Goal: Information Seeking & Learning: Learn about a topic

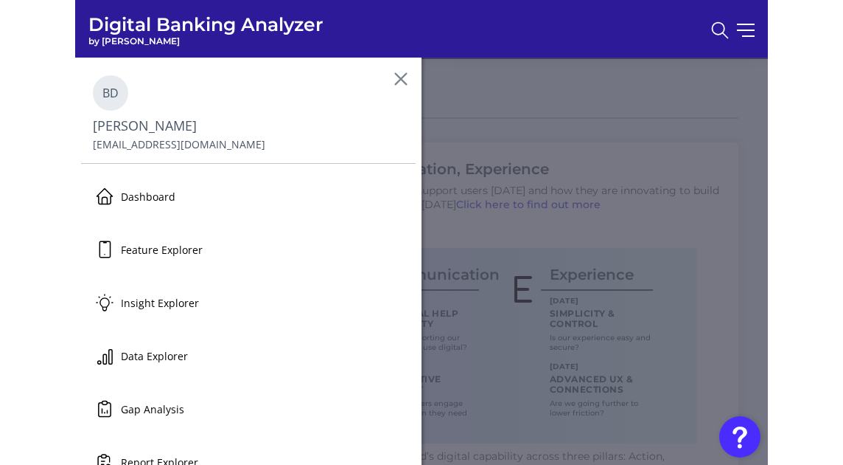
scroll to position [65, 0]
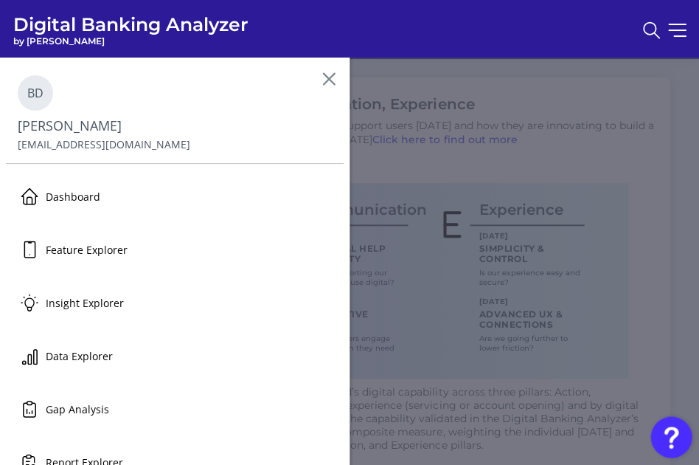
click at [327, 79] on icon at bounding box center [329, 79] width 18 height 18
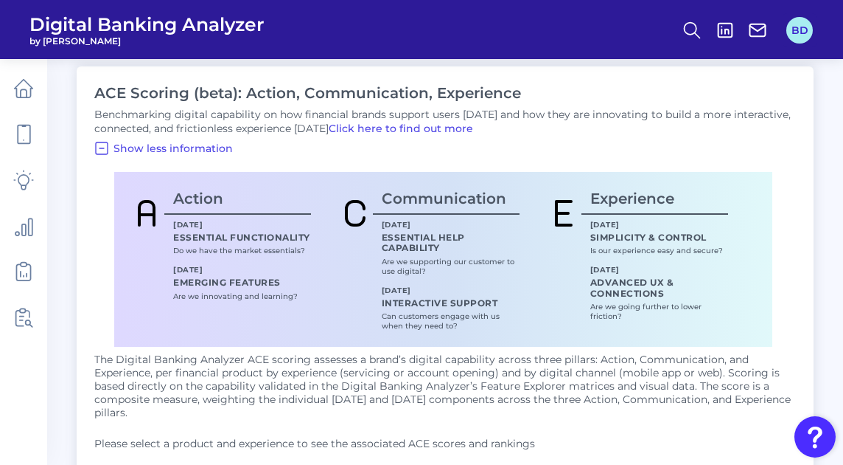
click at [692, 33] on button "BD" at bounding box center [800, 30] width 27 height 27
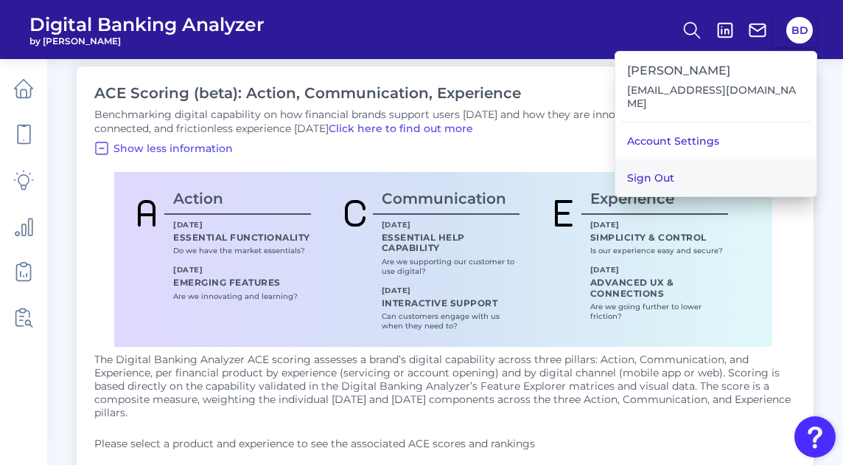
click at [692, 162] on button "Sign Out" at bounding box center [716, 177] width 201 height 37
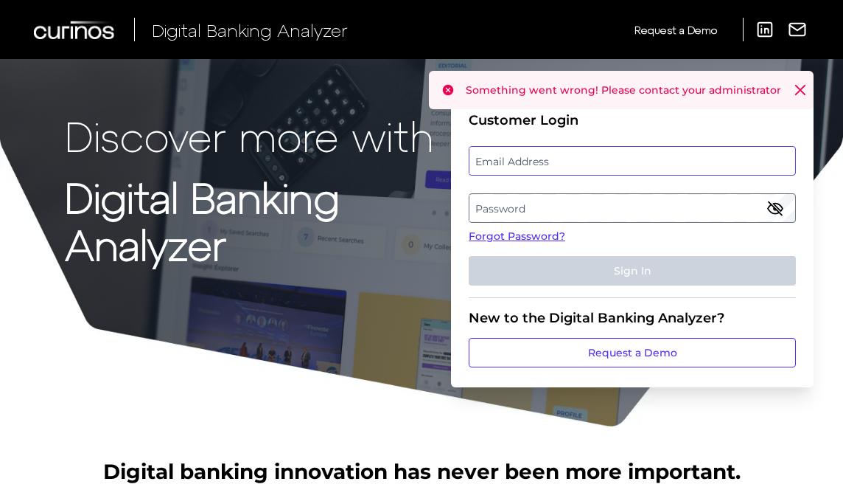
type input "bday@pscu.com"
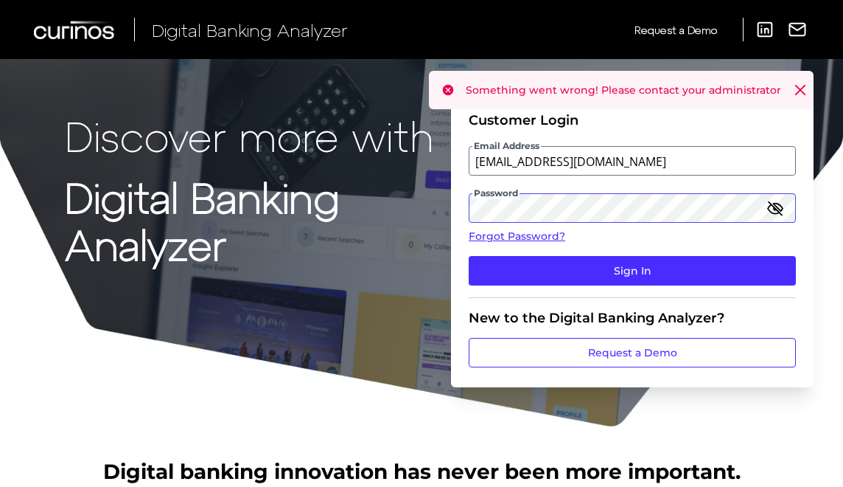
click at [633, 270] on button "Sign In" at bounding box center [632, 270] width 327 height 29
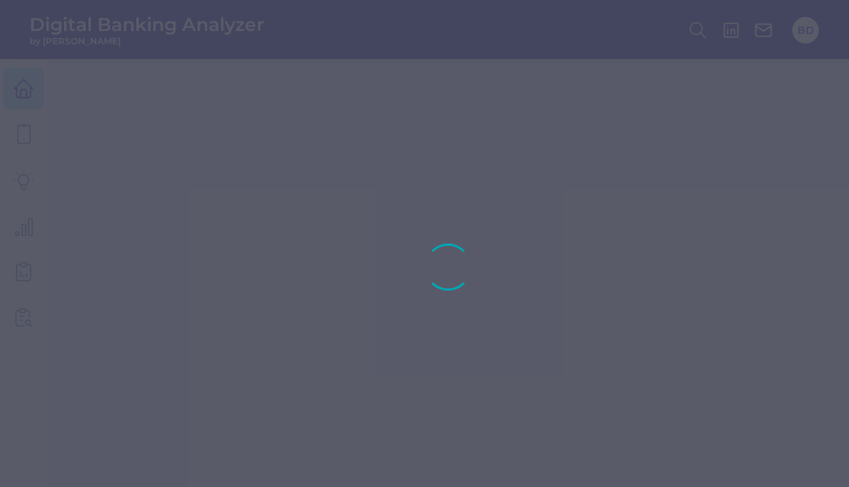
click at [799, 95] on div at bounding box center [424, 243] width 849 height 487
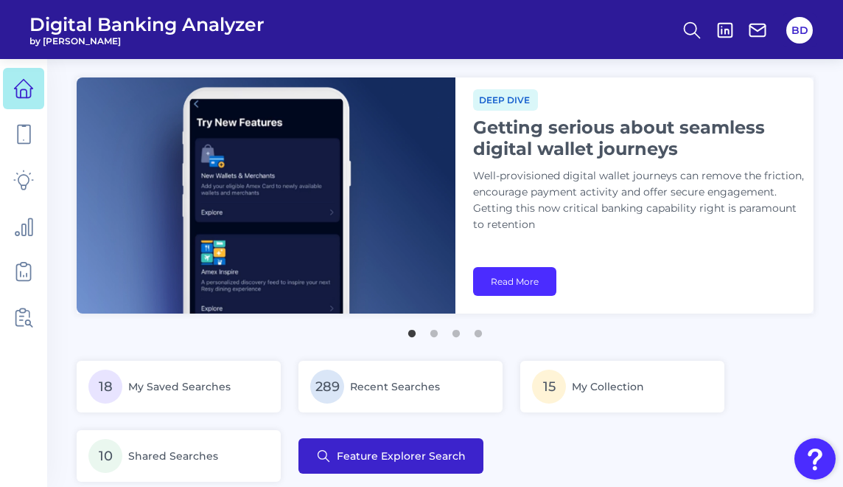
click at [365, 459] on span "Feature Explorer Search" at bounding box center [401, 456] width 129 height 12
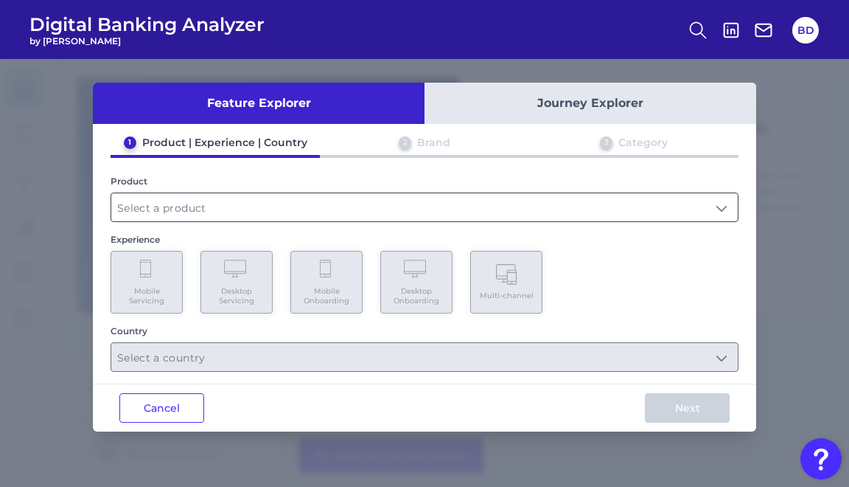
click at [426, 215] on input "text" at bounding box center [424, 207] width 627 height 28
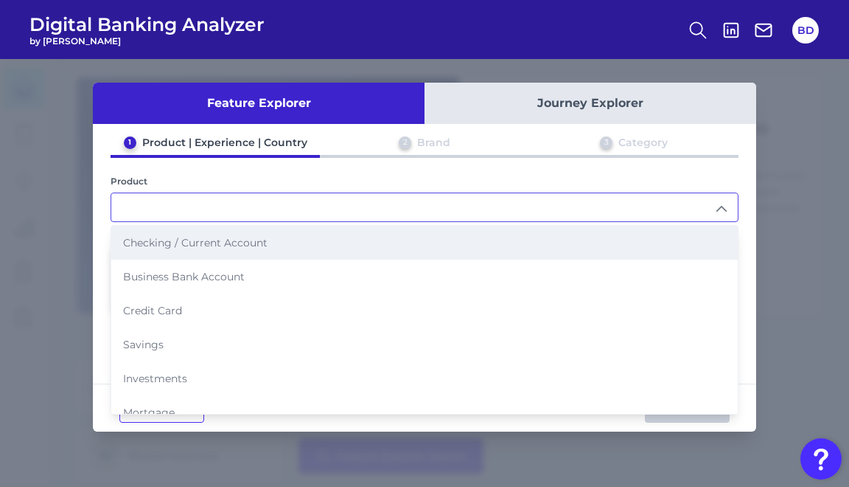
click at [203, 236] on span "Checking / Current Account" at bounding box center [195, 242] width 145 height 13
type input "Checking / Current Account"
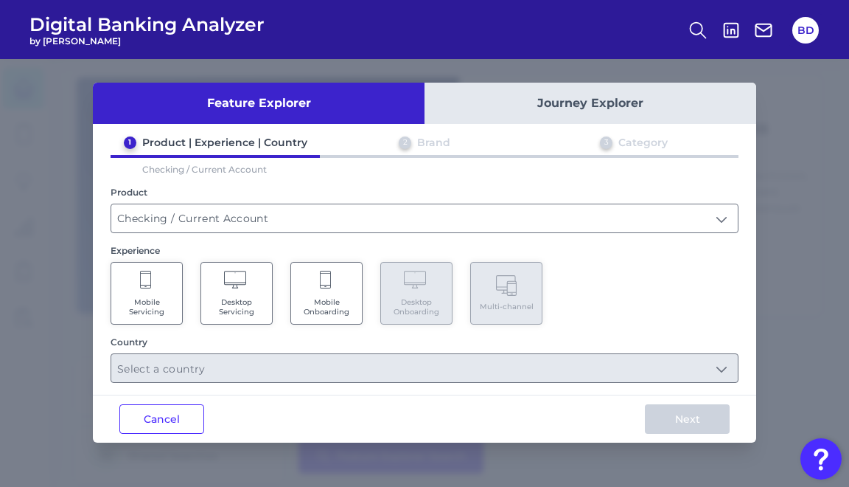
click at [142, 280] on icon at bounding box center [146, 281] width 13 height 21
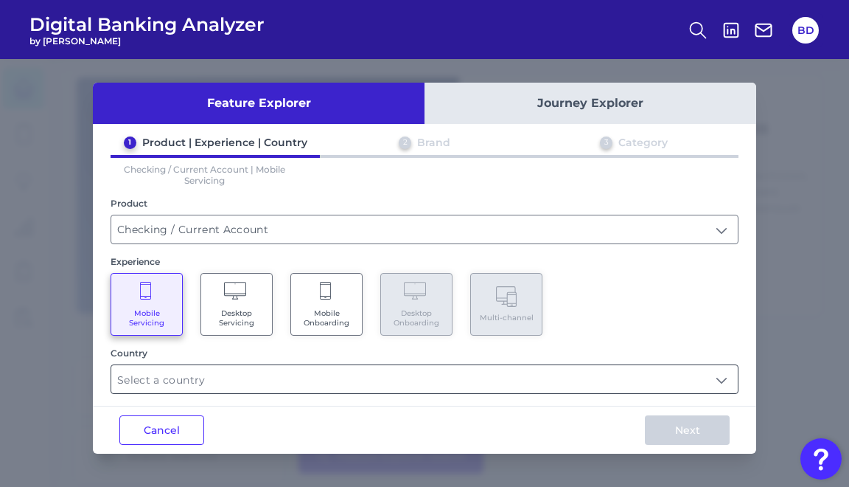
click at [245, 375] on input "text" at bounding box center [424, 379] width 627 height 28
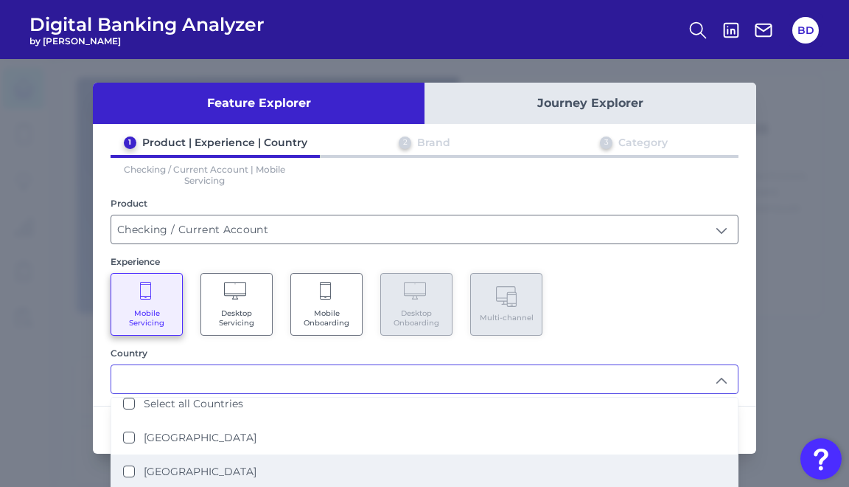
scroll to position [10, 0]
click at [127, 466] on States "[GEOGRAPHIC_DATA]" at bounding box center [129, 472] width 12 height 12
type input "[GEOGRAPHIC_DATA]"
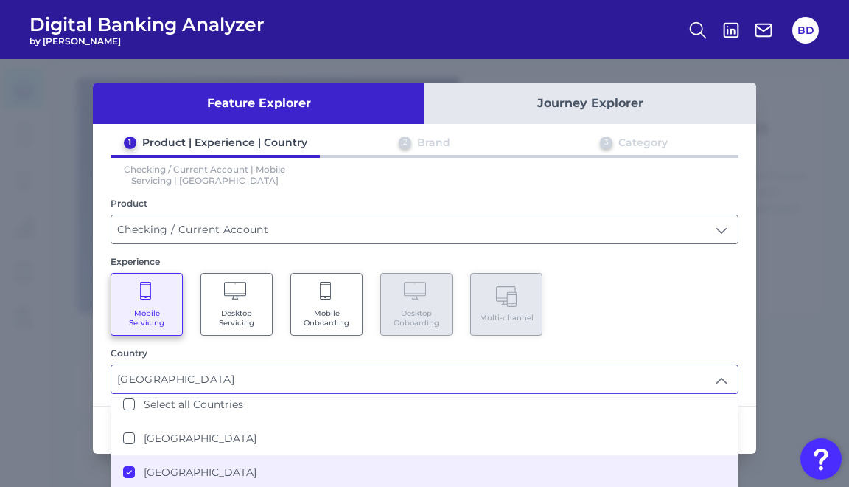
click at [667, 315] on div "Mobile Servicing Desktop Servicing Mobile Onboarding Desktop Onboarding Multi-c…" at bounding box center [425, 304] width 628 height 63
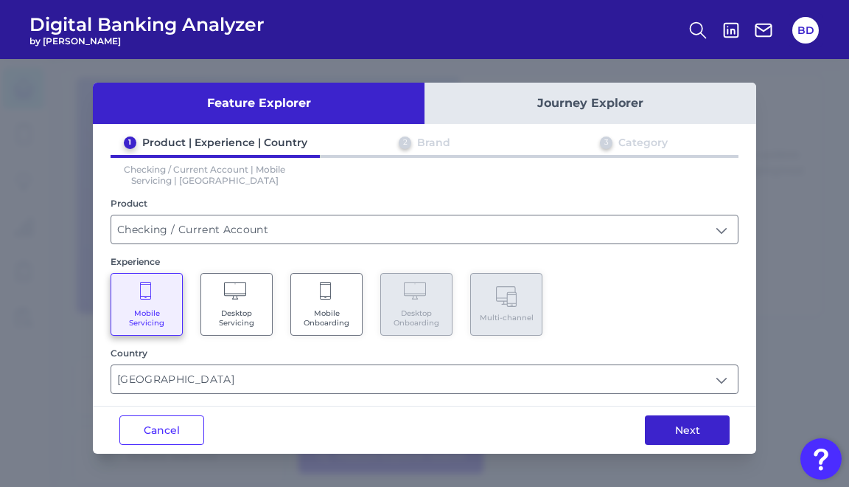
click at [688, 417] on button "Next" at bounding box center [687, 429] width 85 height 29
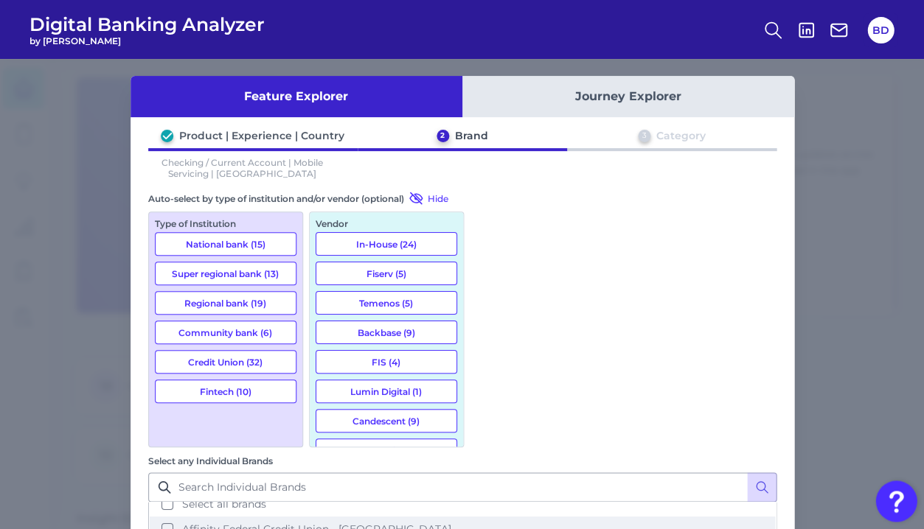
scroll to position [6, 0]
click at [483, 486] on button "Affinity Federal Credit Union - US" at bounding box center [462, 530] width 625 height 25
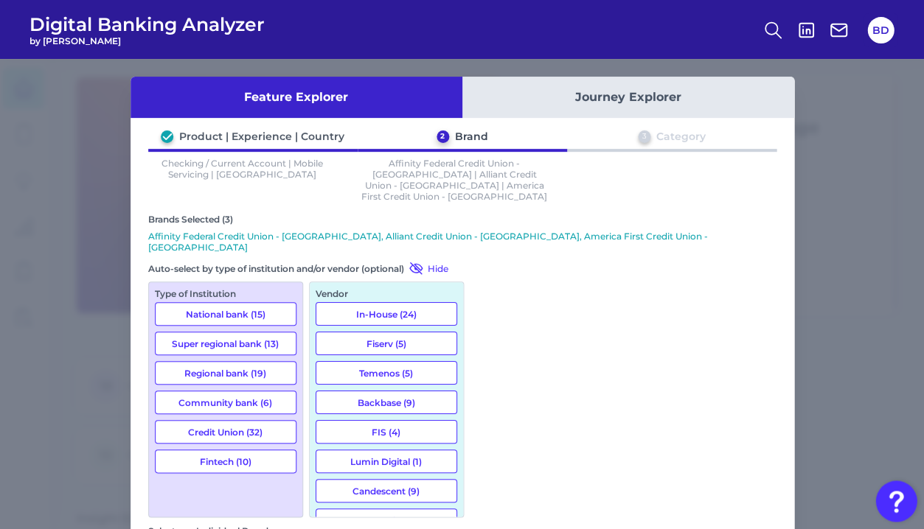
scroll to position [219, 0]
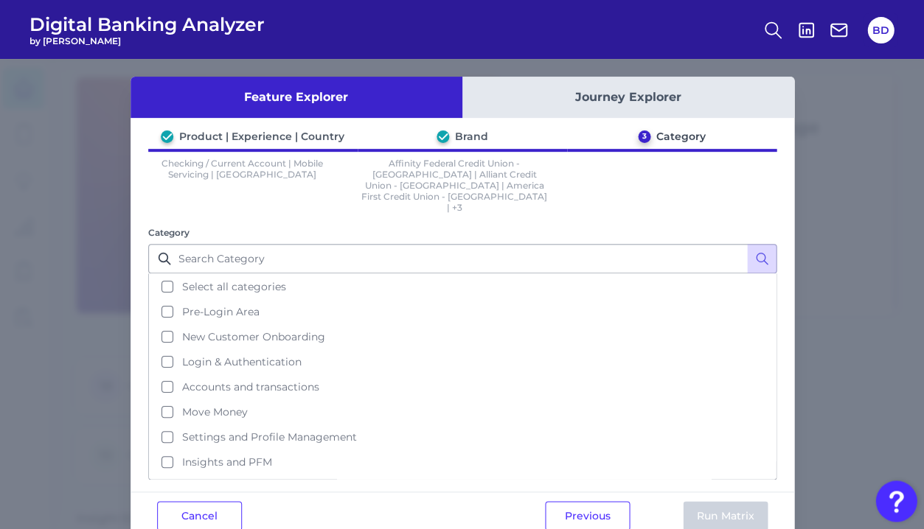
scroll to position [0, 0]
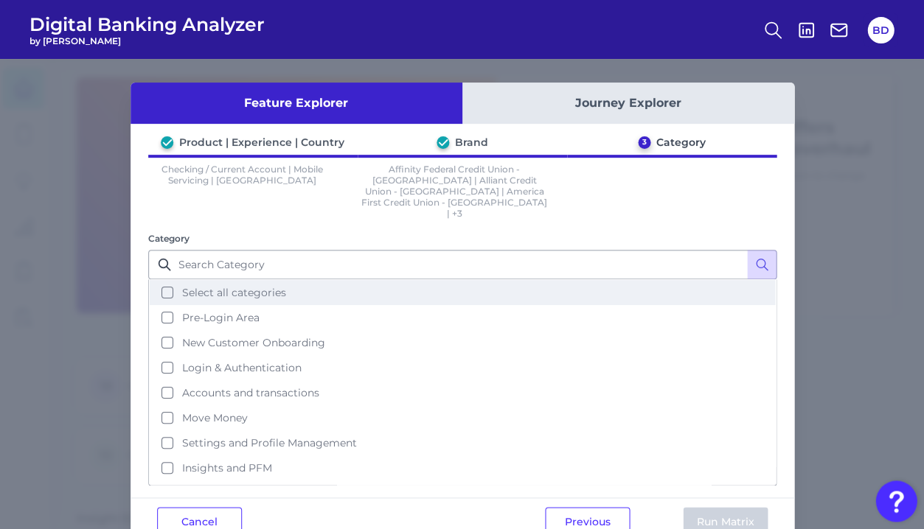
click at [157, 280] on button "Select all categories" at bounding box center [462, 292] width 625 height 25
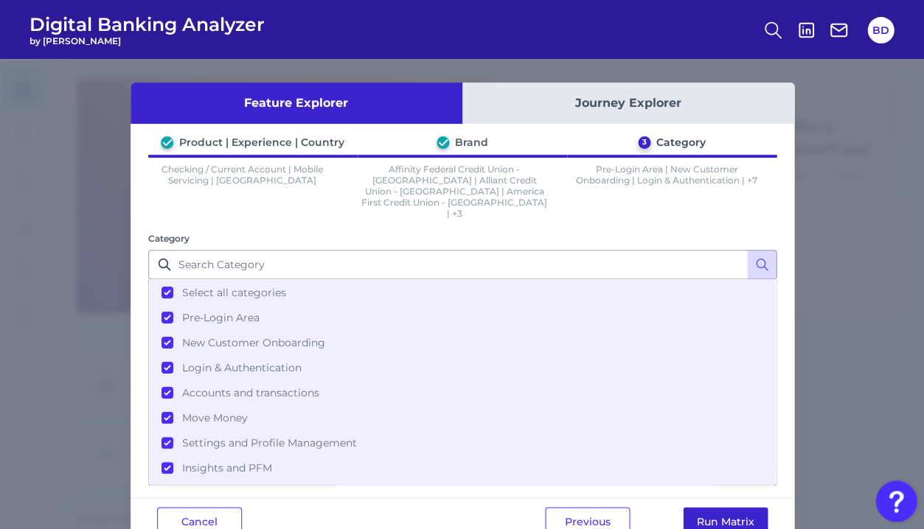
click at [720, 486] on button "Run Matrix" at bounding box center [725, 521] width 85 height 29
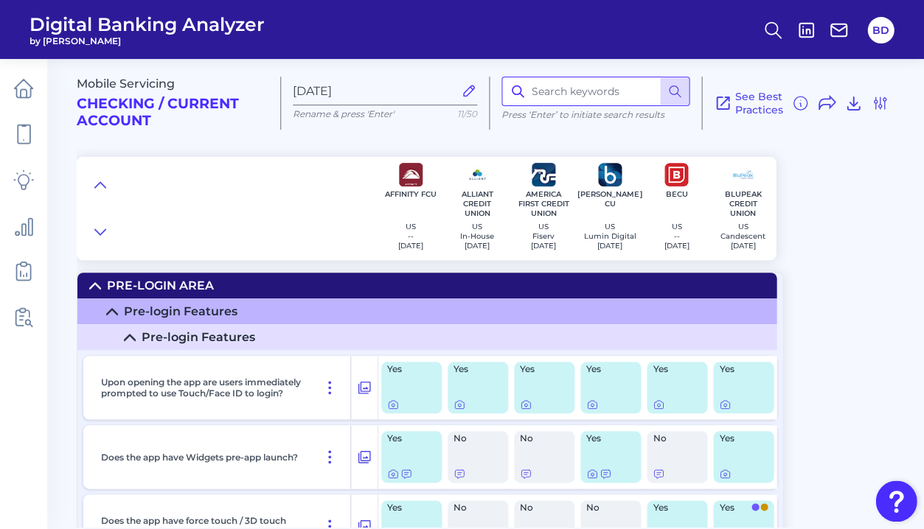
click at [568, 93] on input at bounding box center [595, 91] width 188 height 29
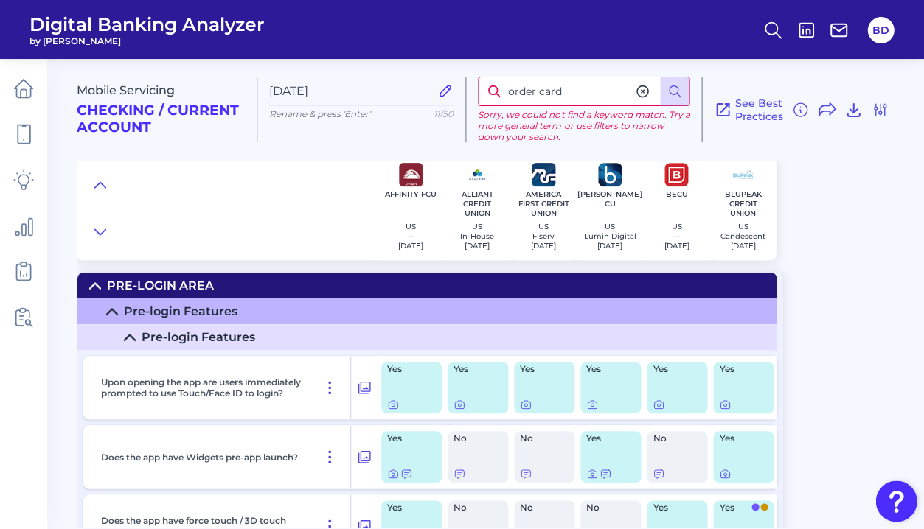
click at [607, 98] on input "order card" at bounding box center [584, 91] width 212 height 29
click at [581, 86] on input "order card" at bounding box center [584, 91] width 212 height 29
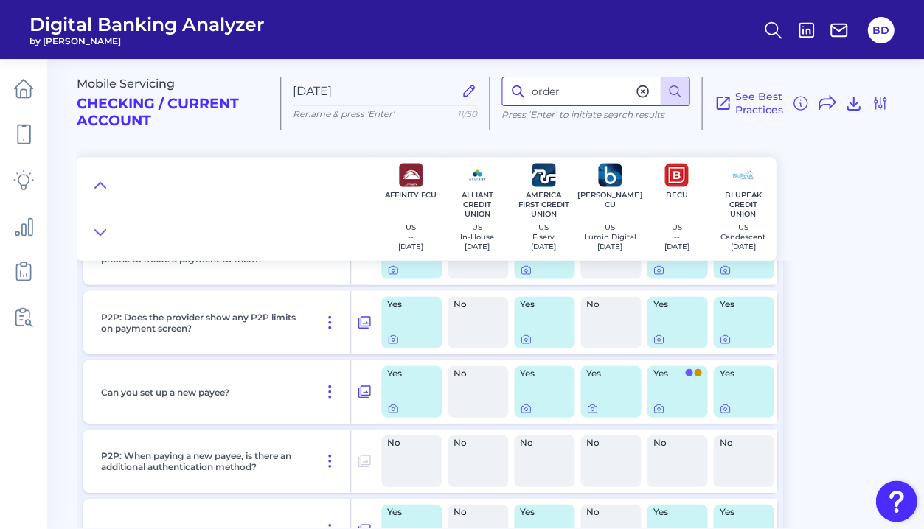
scroll to position [9368, 0]
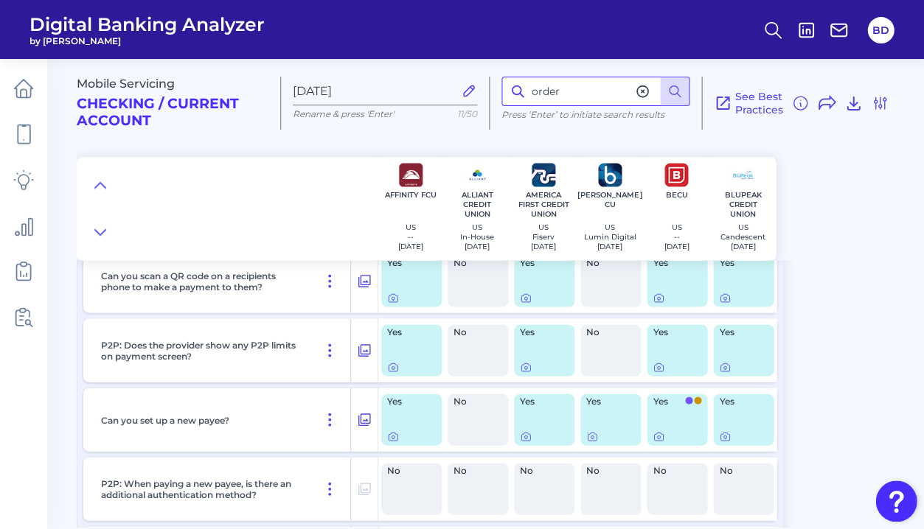
click at [579, 90] on input "order" at bounding box center [595, 91] width 188 height 29
click at [673, 88] on icon at bounding box center [674, 91] width 15 height 15
click at [560, 95] on input "order" at bounding box center [595, 91] width 188 height 29
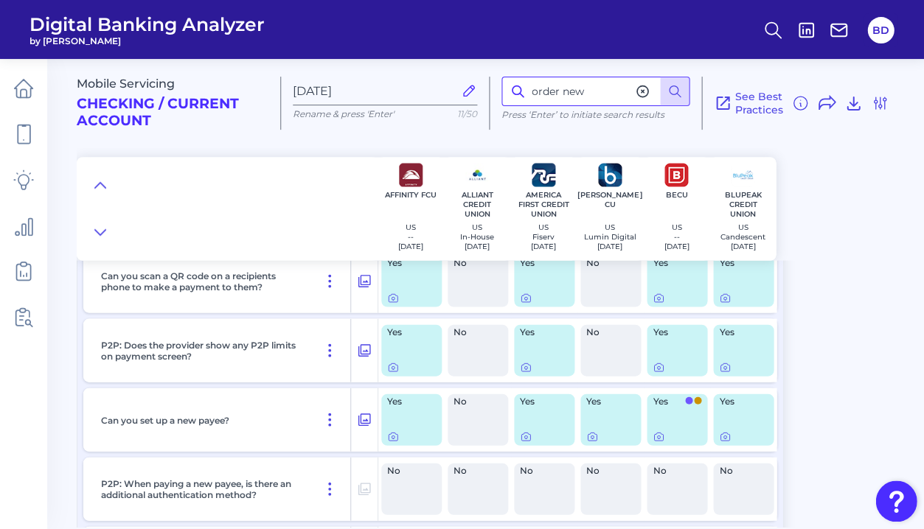
type input "order new"
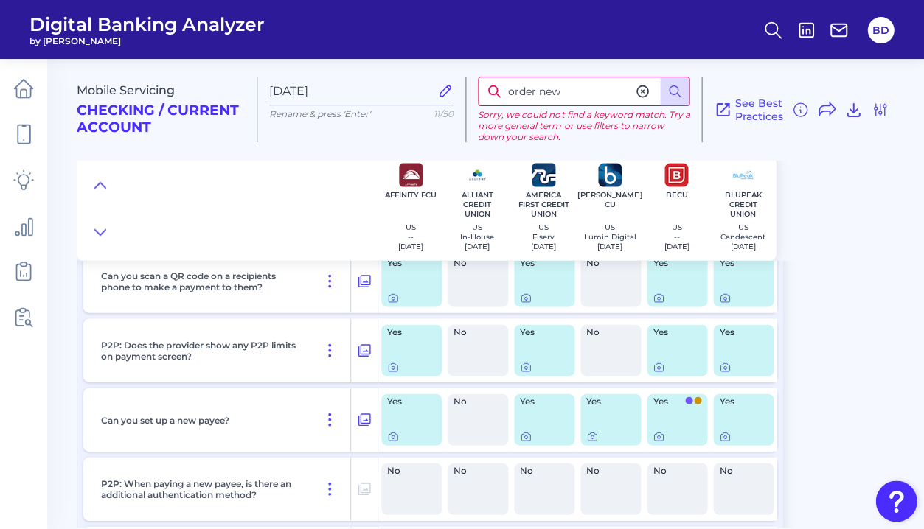
click at [566, 84] on input "order new" at bounding box center [584, 91] width 212 height 29
click at [570, 89] on input "card order" at bounding box center [584, 91] width 212 height 29
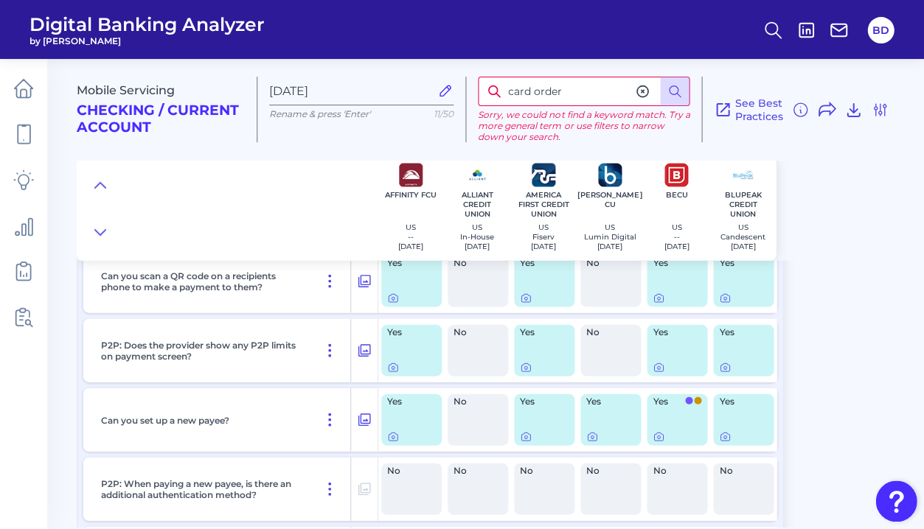
click at [570, 89] on input "card order" at bounding box center [584, 91] width 212 height 29
type input "new card"
click at [639, 88] on icon at bounding box center [642, 91] width 15 height 15
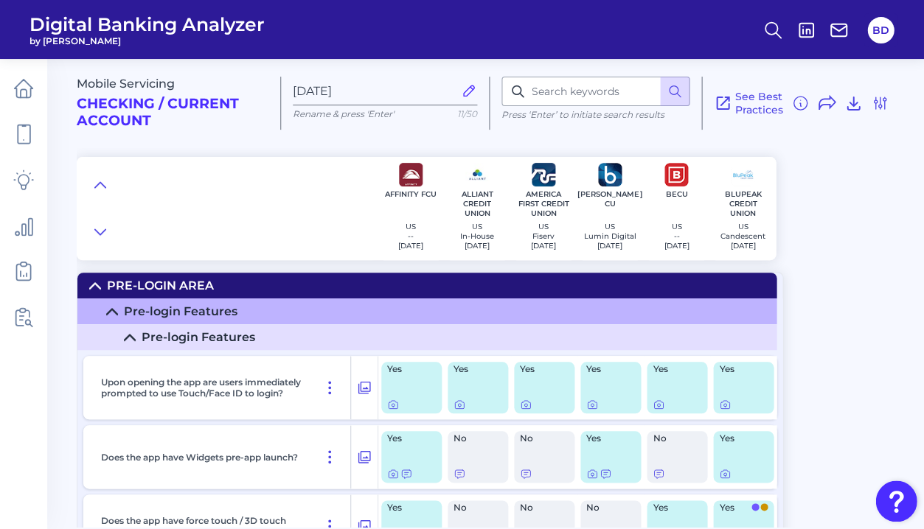
scroll to position [0, 0]
click at [559, 94] on input at bounding box center [595, 91] width 188 height 29
click at [544, 92] on input "order" at bounding box center [595, 91] width 188 height 29
type input "new"
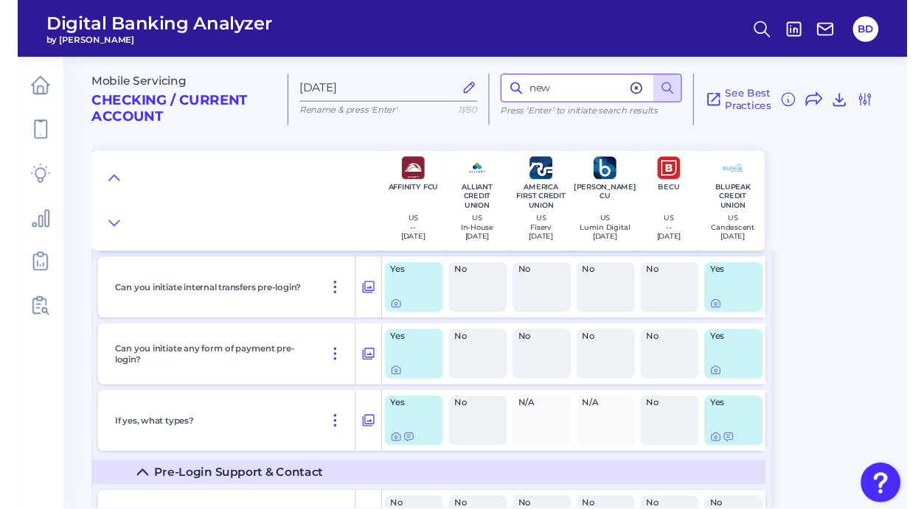
scroll to position [366, 0]
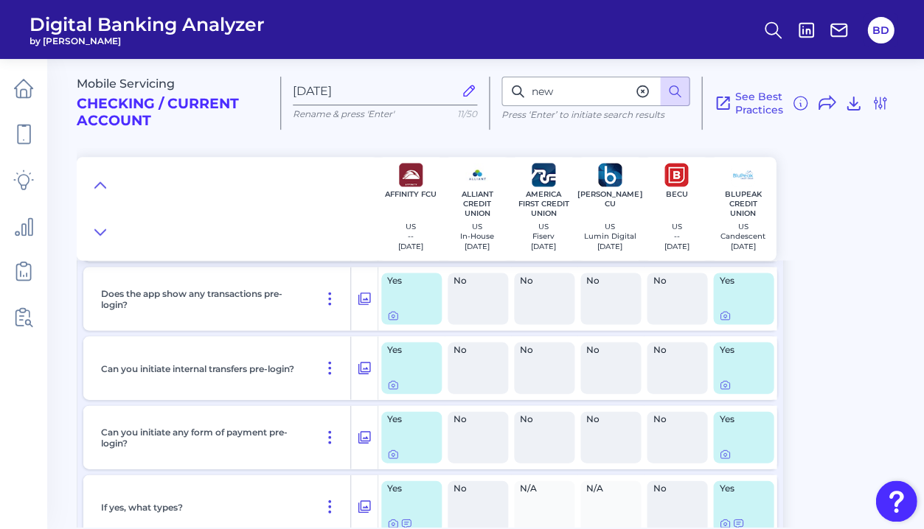
click at [644, 89] on icon at bounding box center [642, 91] width 15 height 15
click at [801, 196] on div "Mobile Servicing Checking / Current Account Oct 08 2025 Rename & press 'Enter' …" at bounding box center [500, 154] width 847 height 212
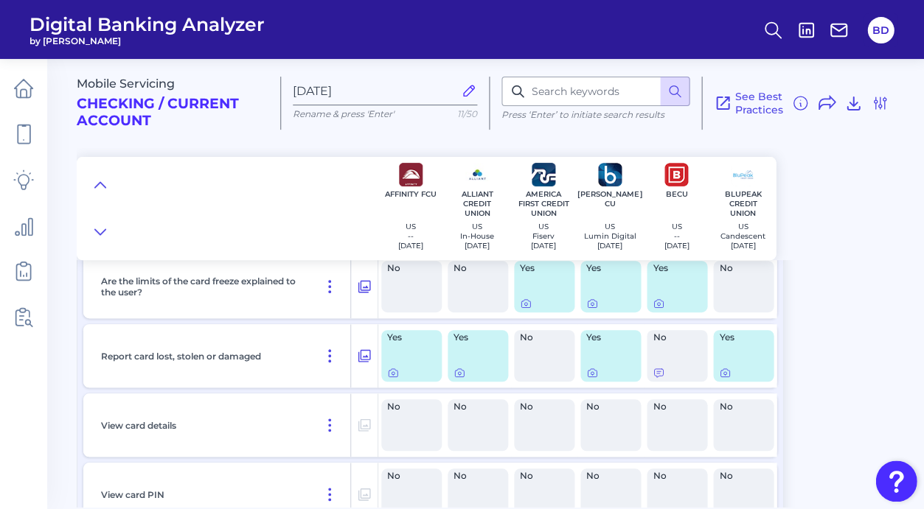
scroll to position [12266, 0]
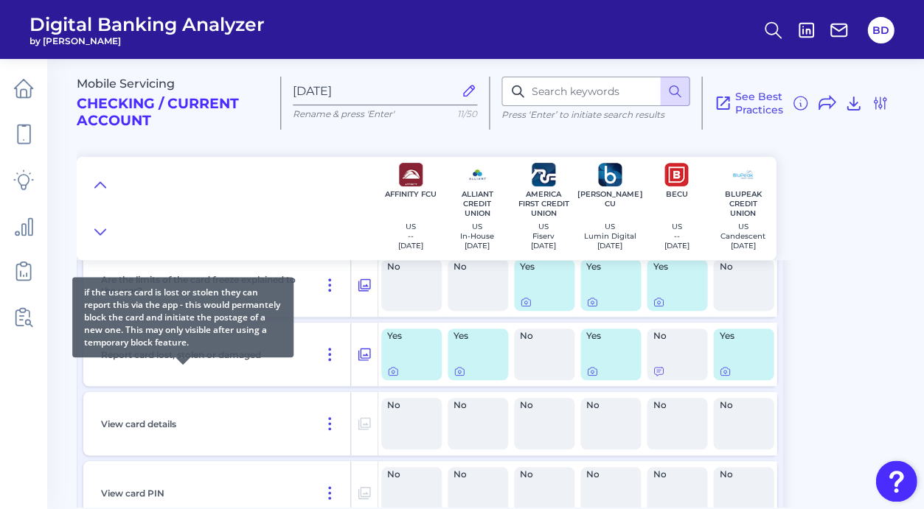
click at [147, 361] on p "Report card lost, stolen or damaged" at bounding box center [181, 354] width 160 height 11
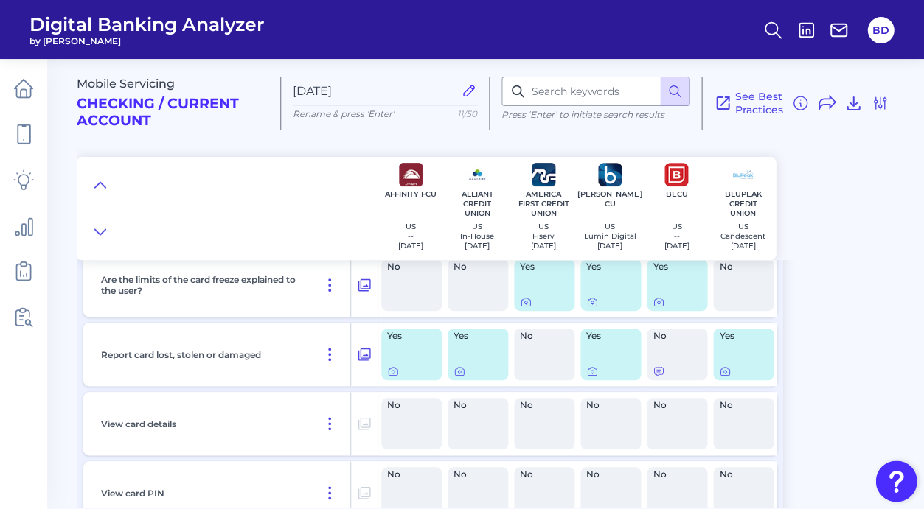
click at [295, 358] on div "Report card lost, stolen or damaged" at bounding box center [223, 354] width 256 height 63
click at [393, 384] on div at bounding box center [393, 379] width 15 height 15
click at [393, 376] on icon at bounding box center [393, 372] width 9 height 8
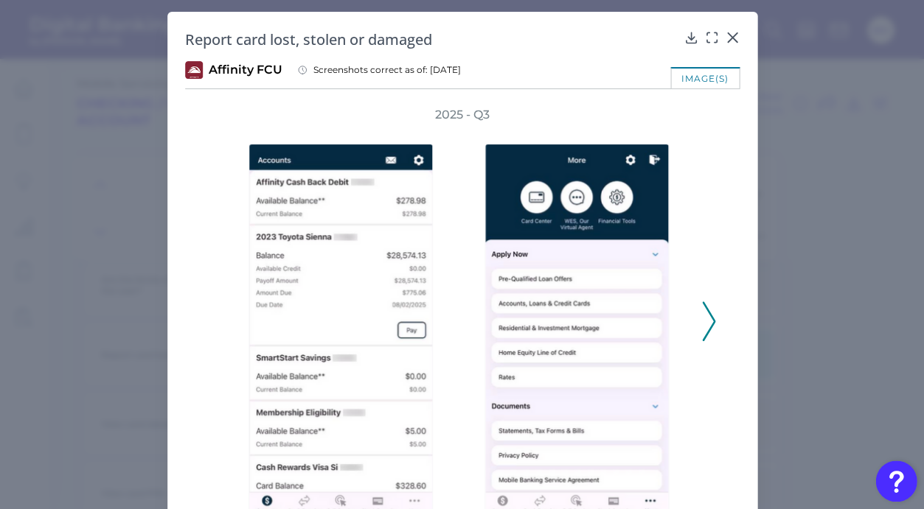
click at [712, 315] on icon at bounding box center [708, 322] width 13 height 40
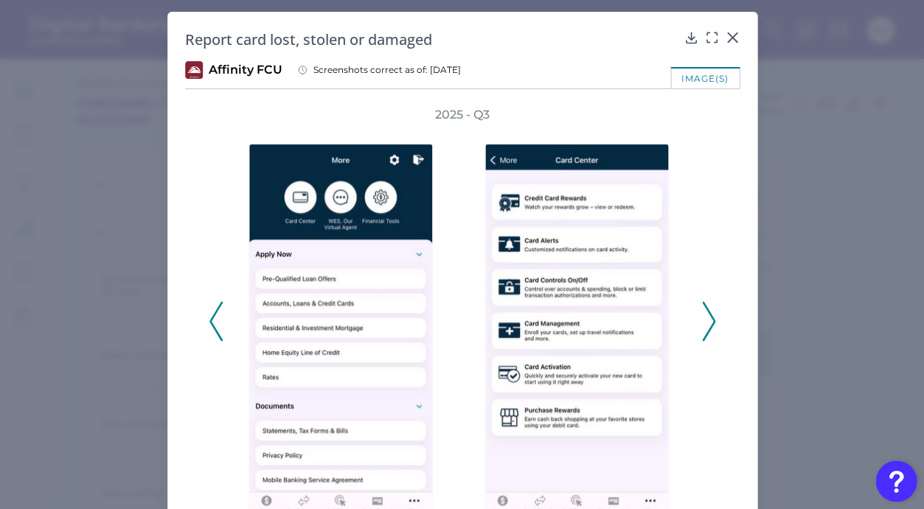
click at [712, 315] on icon at bounding box center [708, 322] width 13 height 40
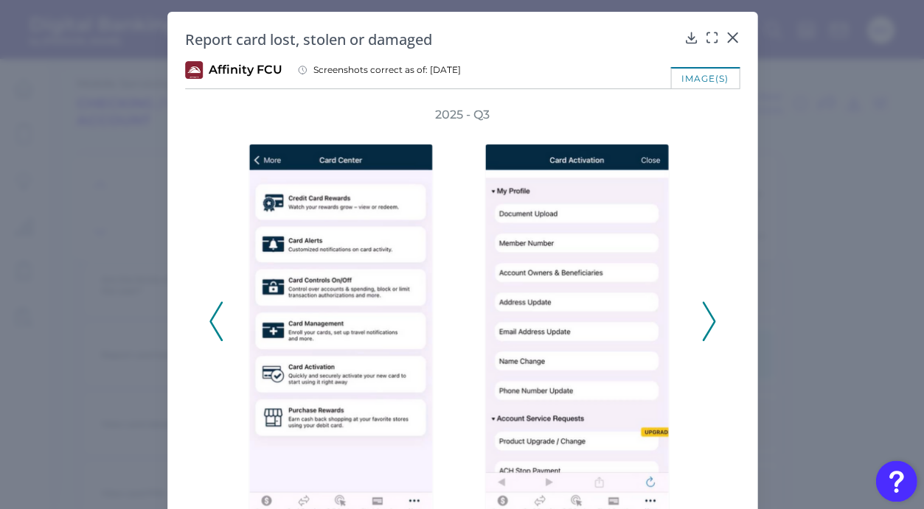
click at [712, 315] on icon at bounding box center [708, 322] width 13 height 40
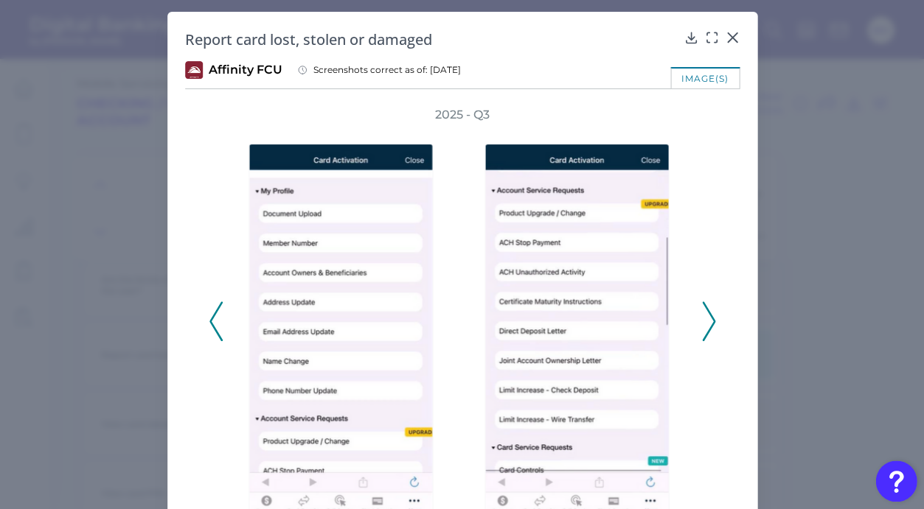
click at [712, 315] on icon at bounding box center [708, 322] width 13 height 40
click at [731, 45] on div "Report card lost, stolen or damaged" at bounding box center [462, 39] width 554 height 20
click at [729, 36] on icon at bounding box center [731, 37] width 9 height 9
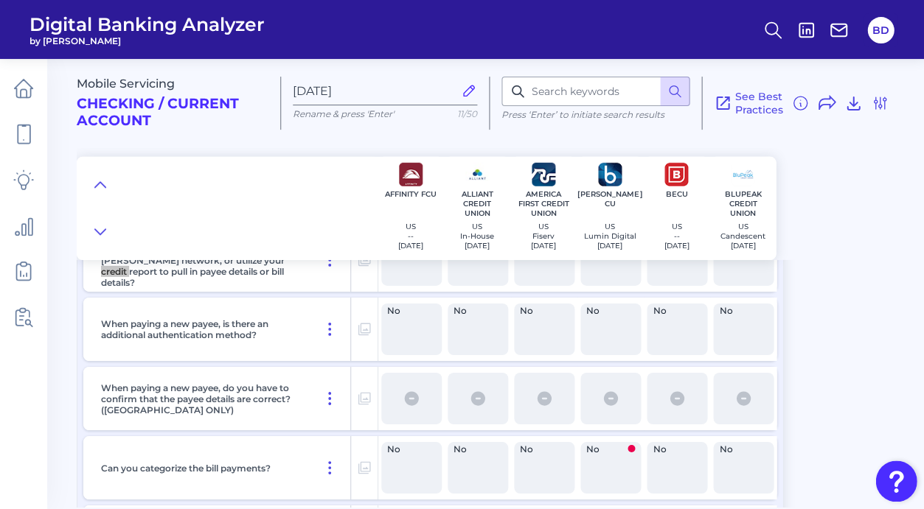
scroll to position [12361, 0]
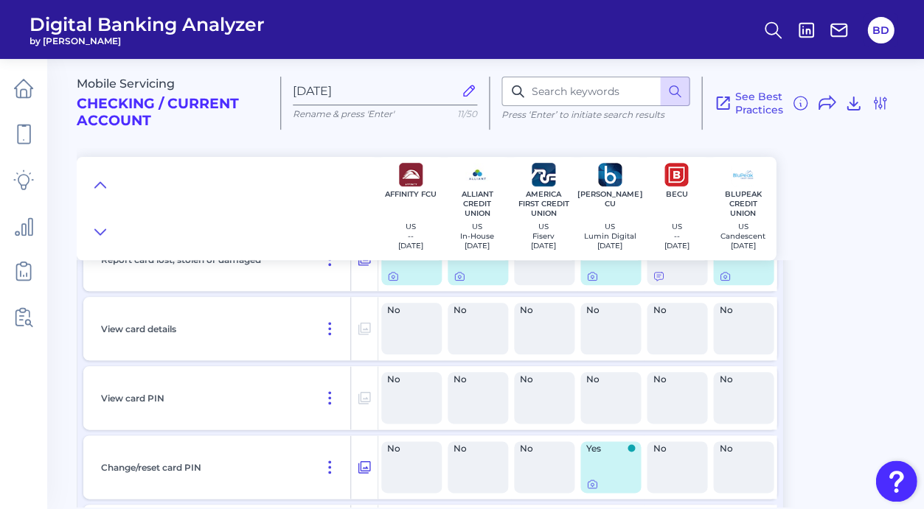
click at [293, 320] on div "View card details" at bounding box center [223, 328] width 256 height 63
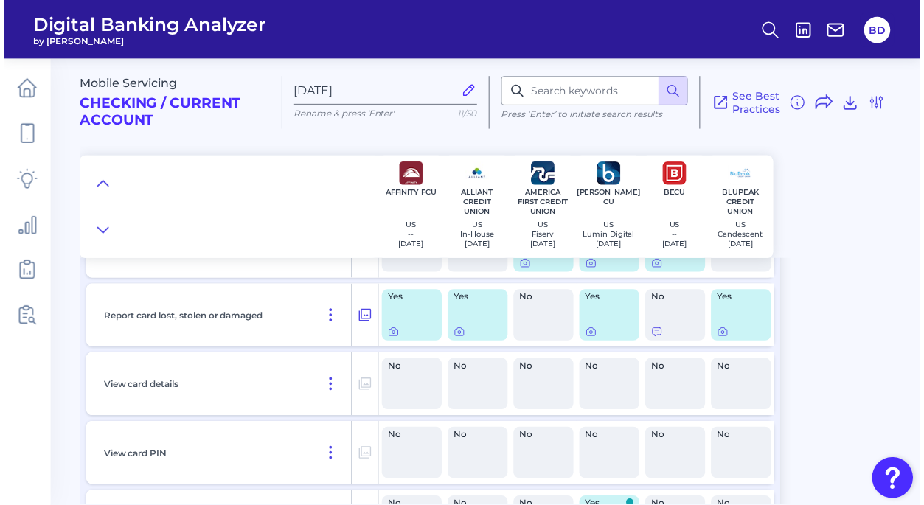
scroll to position [12293, 0]
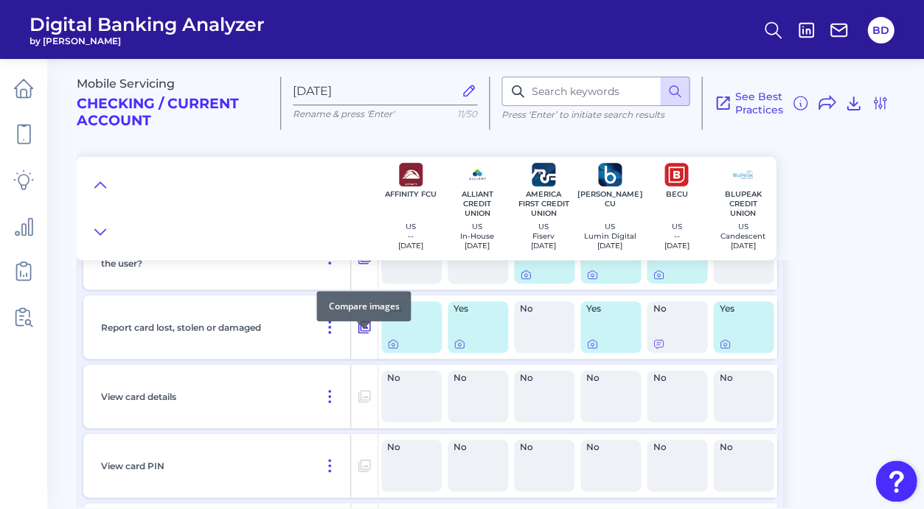
click at [361, 334] on icon at bounding box center [364, 327] width 13 height 13
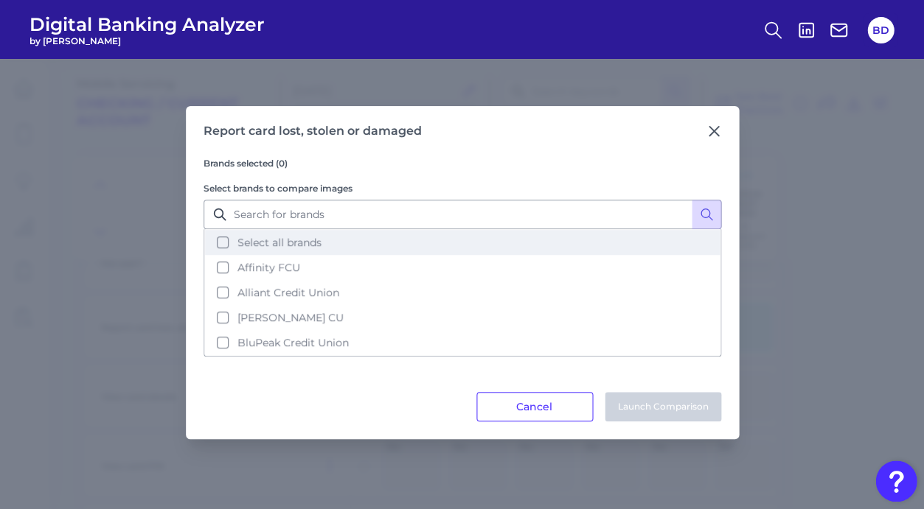
click at [224, 242] on button "Select all brands" at bounding box center [462, 242] width 515 height 25
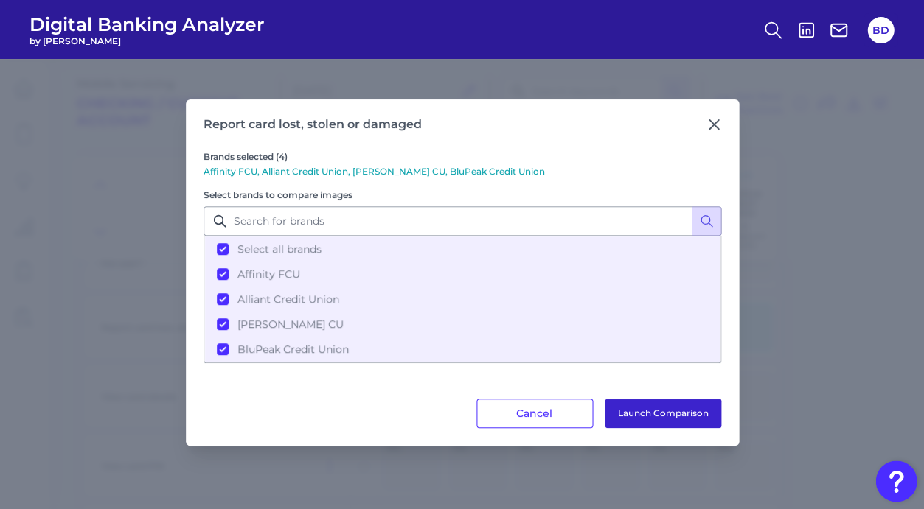
click at [666, 413] on button "Launch Comparison" at bounding box center [663, 413] width 116 height 29
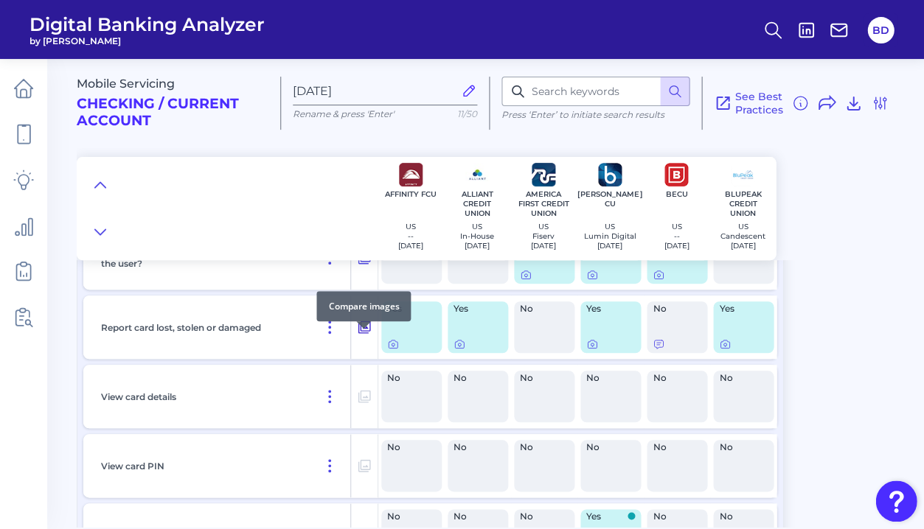
click at [362, 336] on icon at bounding box center [364, 328] width 15 height 18
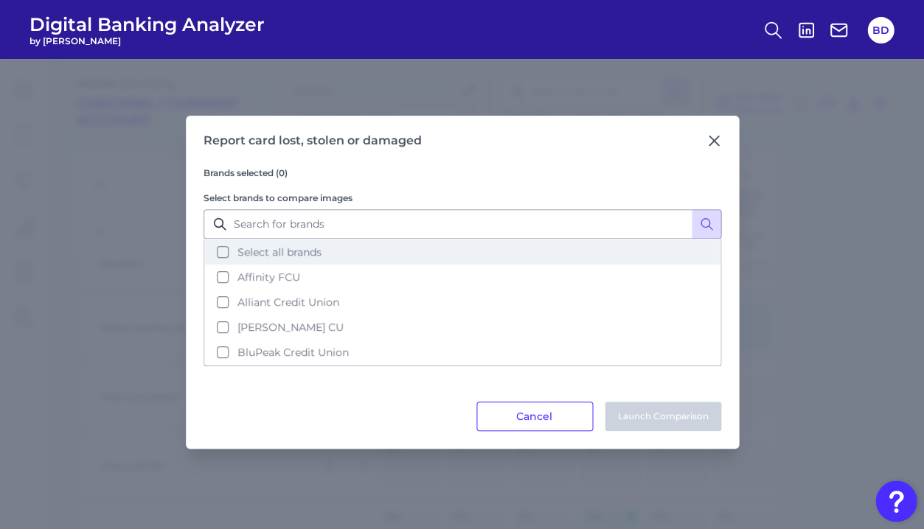
click at [222, 255] on button "Select all brands" at bounding box center [462, 252] width 515 height 25
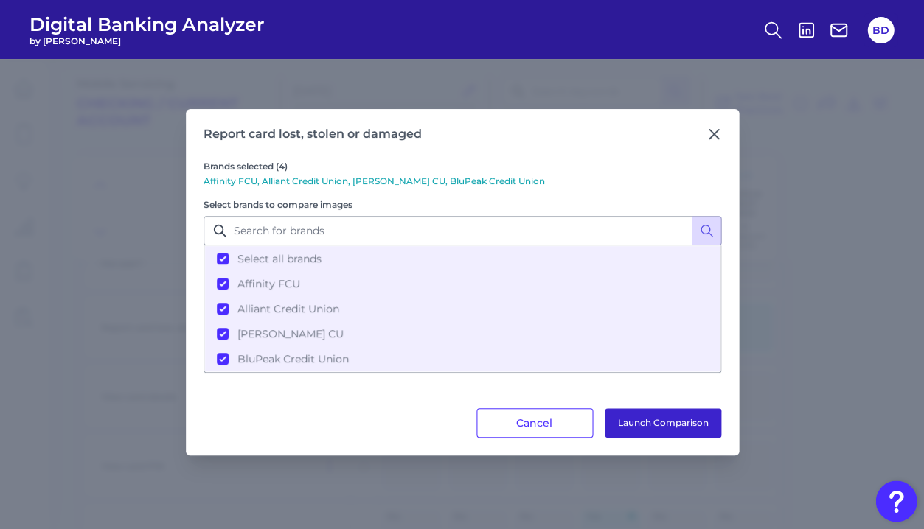
click at [636, 419] on button "Launch Comparison" at bounding box center [663, 422] width 116 height 29
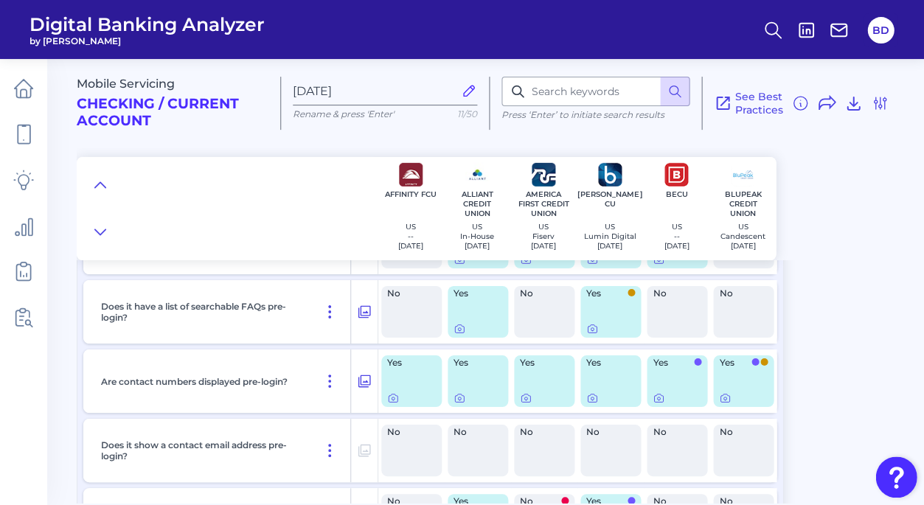
scroll to position [816, 0]
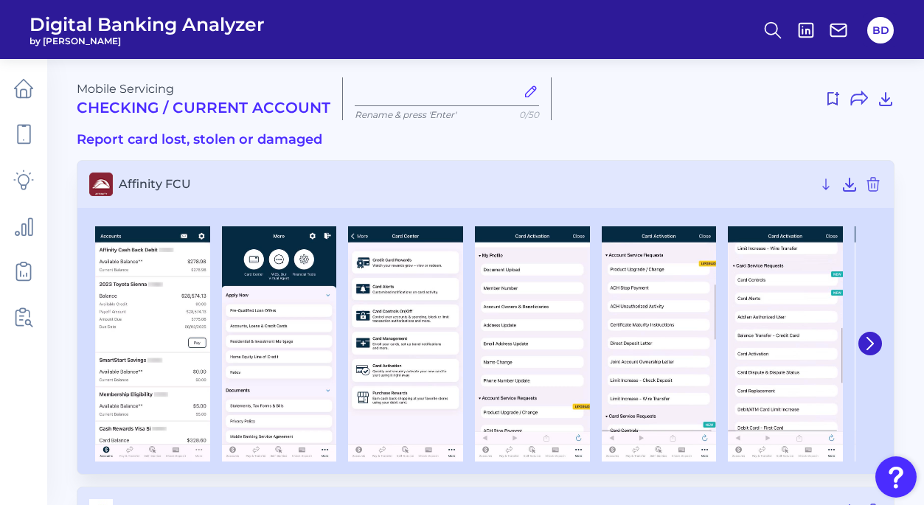
type input "[DATE]"
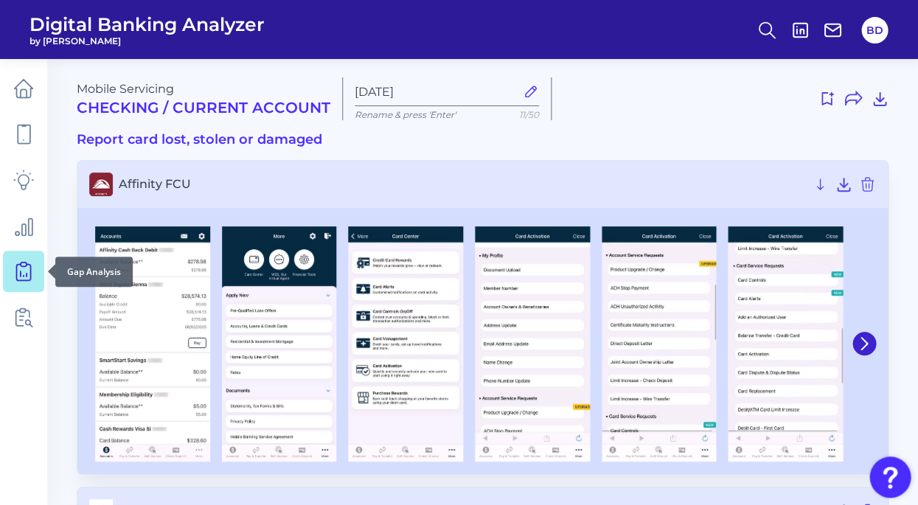
click at [16, 265] on icon at bounding box center [23, 272] width 14 height 16
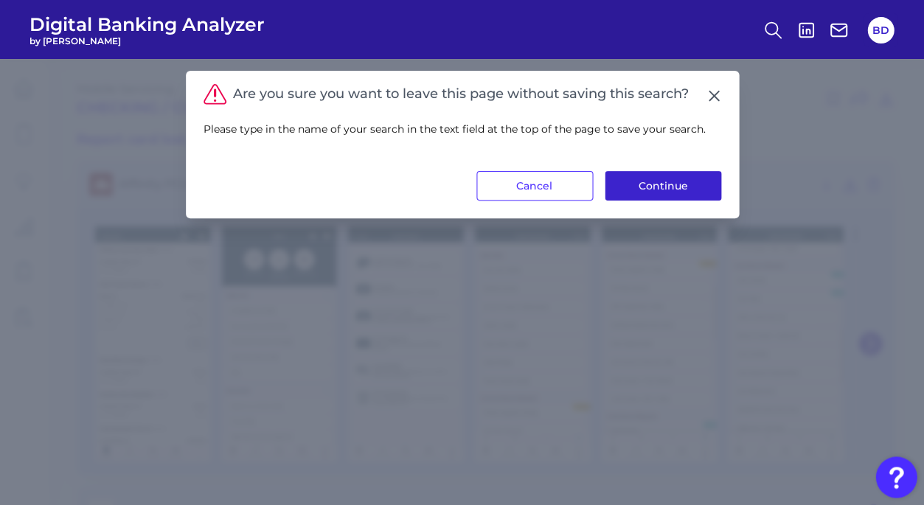
click at [639, 179] on button "Continue" at bounding box center [663, 185] width 116 height 29
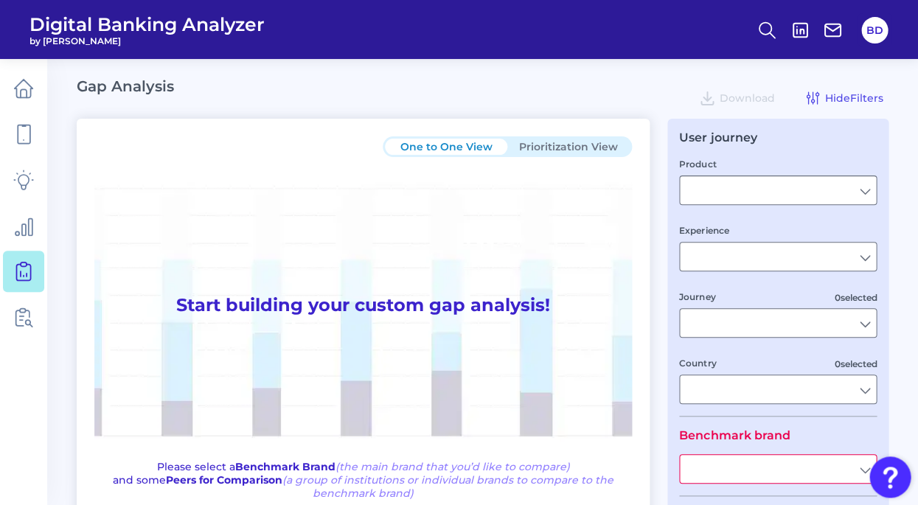
type input "Checking / Current Account"
type input "Mobile Servicing"
type input "Pre-Login Area, New Customer Onboarding, Login & Authentication, Accounts and t…"
type input "[GEOGRAPHIC_DATA]"
type input "All Select individual brands"
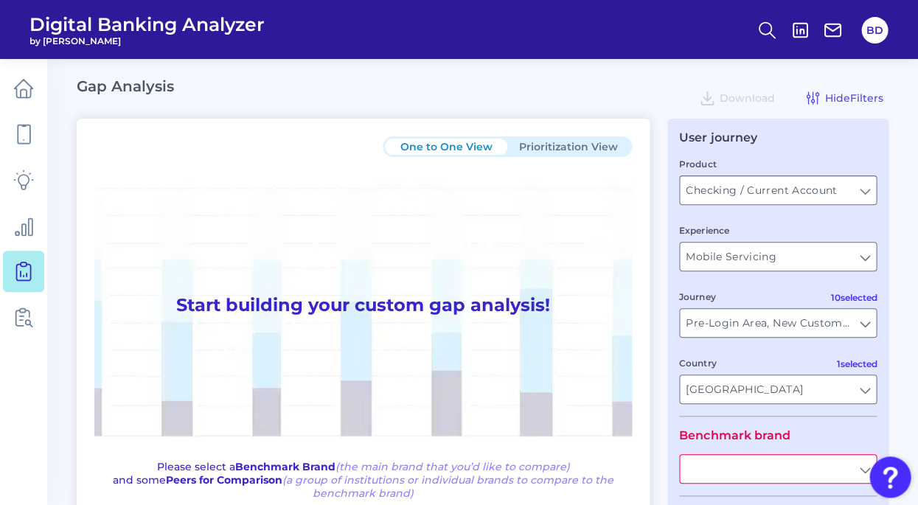
type input "All Journeys"
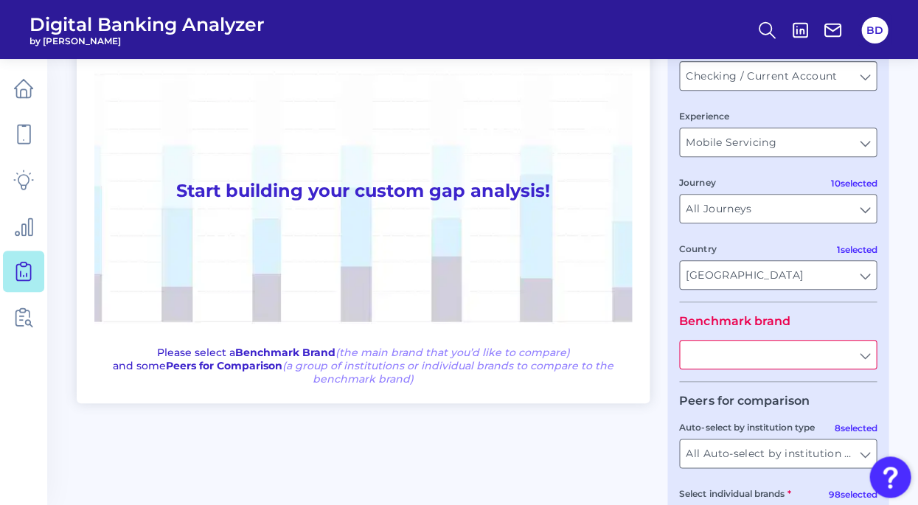
scroll to position [116, 0]
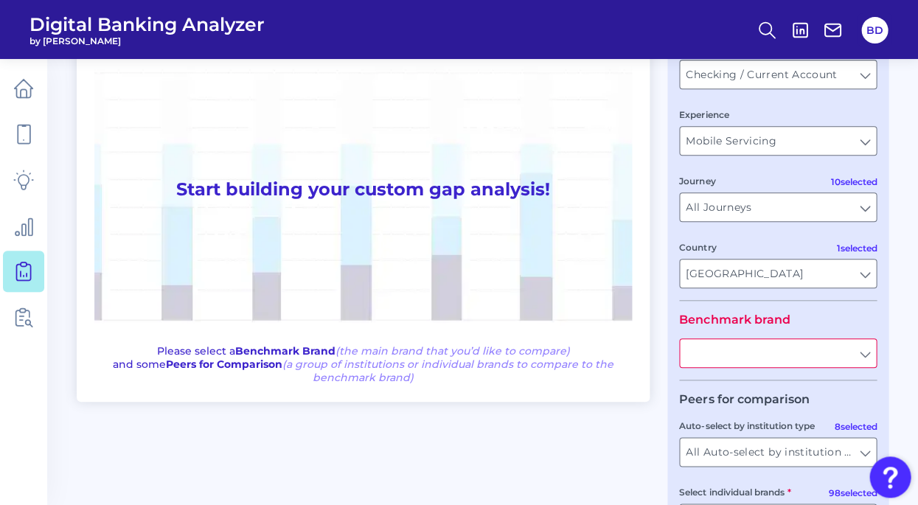
click at [866, 358] on input "text" at bounding box center [778, 353] width 196 height 28
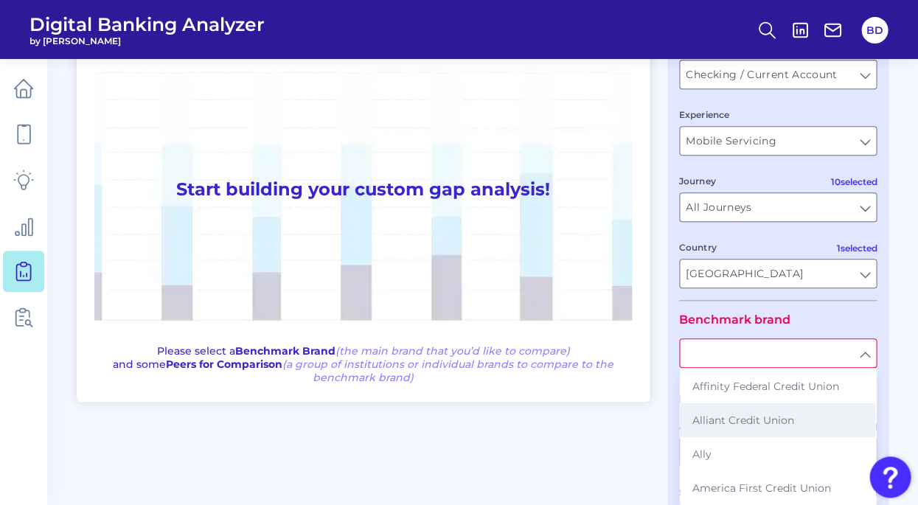
click at [753, 421] on span "Alliant Credit Union" at bounding box center [743, 420] width 102 height 13
type input "Alliant Credit Union"
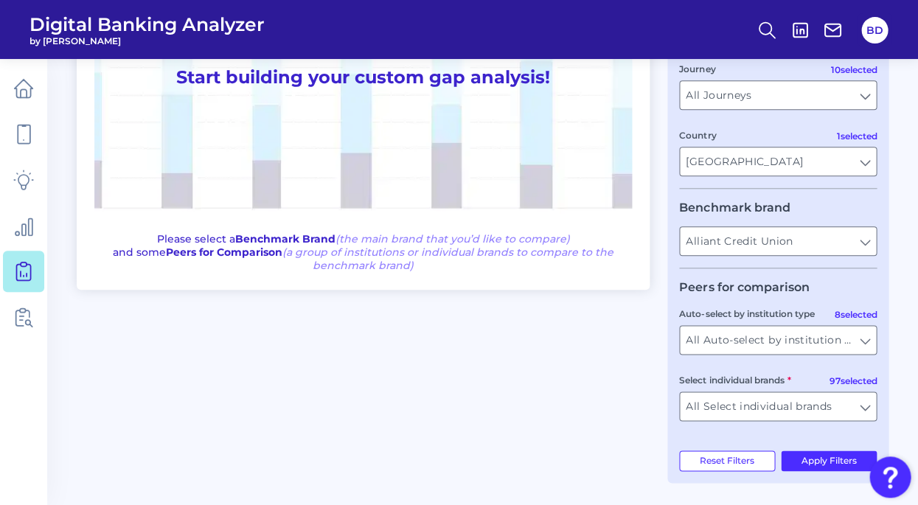
scroll to position [234, 0]
click at [865, 409] on input "All Select individual brands" at bounding box center [778, 406] width 196 height 28
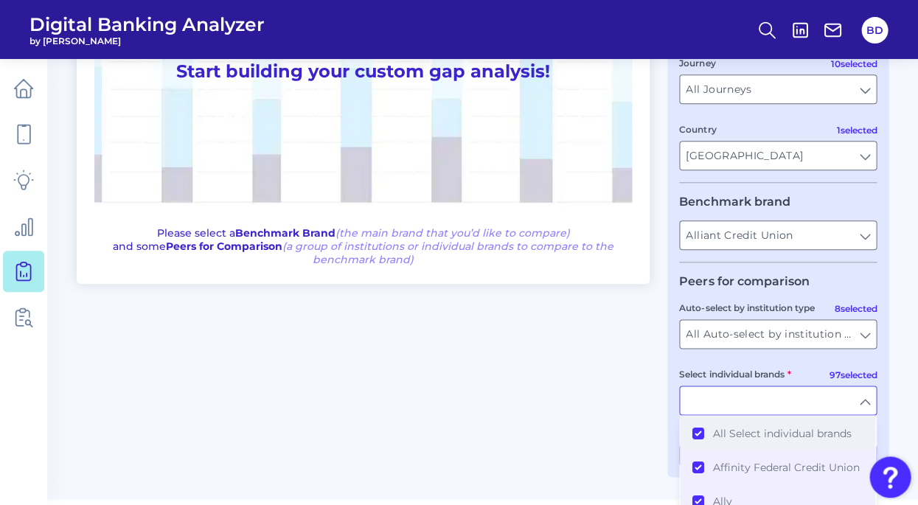
click at [700, 432] on button "All Select individual brands" at bounding box center [778, 434] width 195 height 34
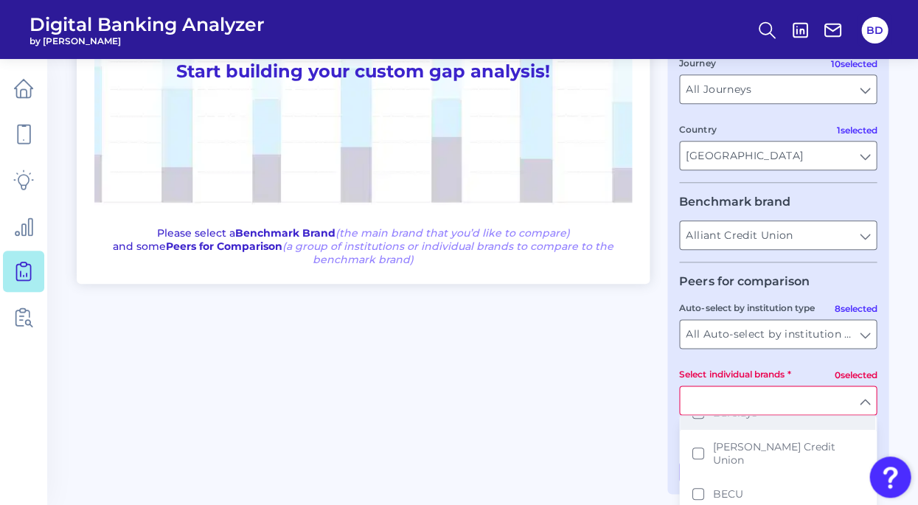
scroll to position [388, 0]
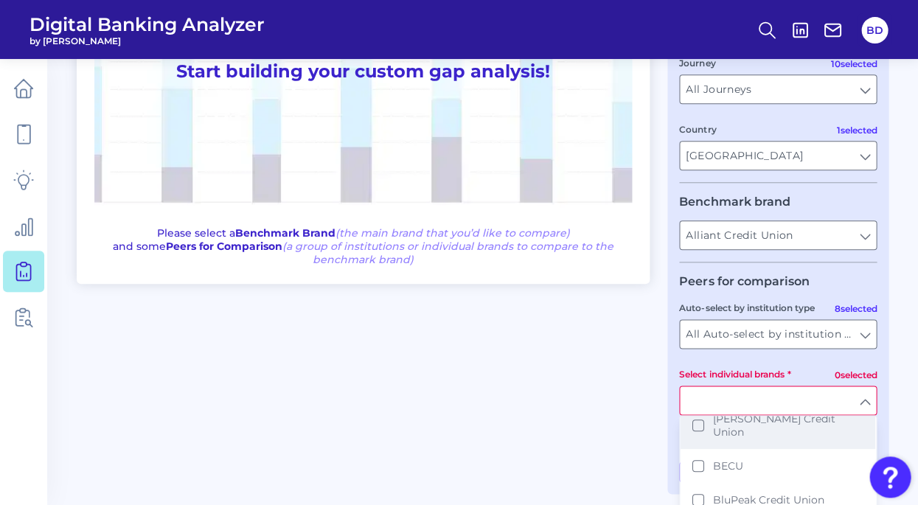
click at [697, 449] on button "[PERSON_NAME] Credit Union" at bounding box center [778, 425] width 195 height 47
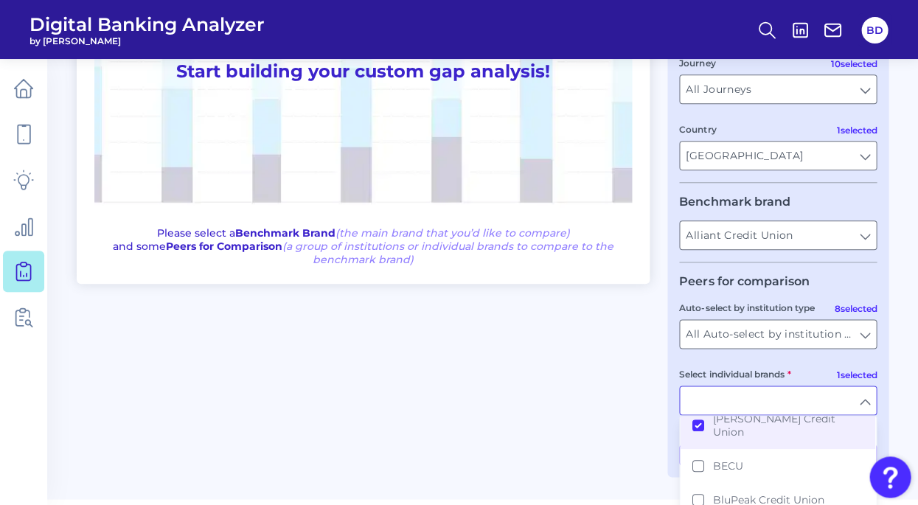
click at [605, 445] on div "One to One View Prioritization View Start building your custom gap analysis! Pl…" at bounding box center [483, 181] width 812 height 592
type input "[PERSON_NAME] Credit Union"
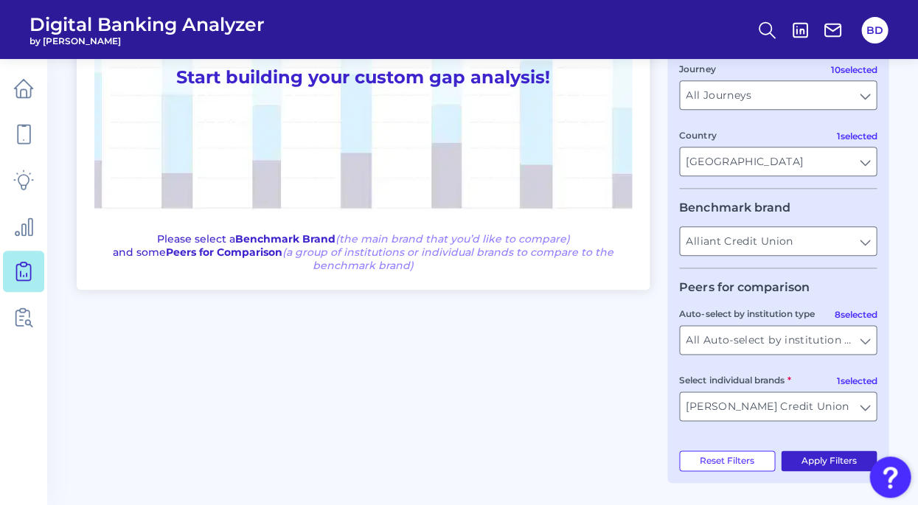
click at [812, 452] on button "Apply Filters" at bounding box center [829, 460] width 97 height 21
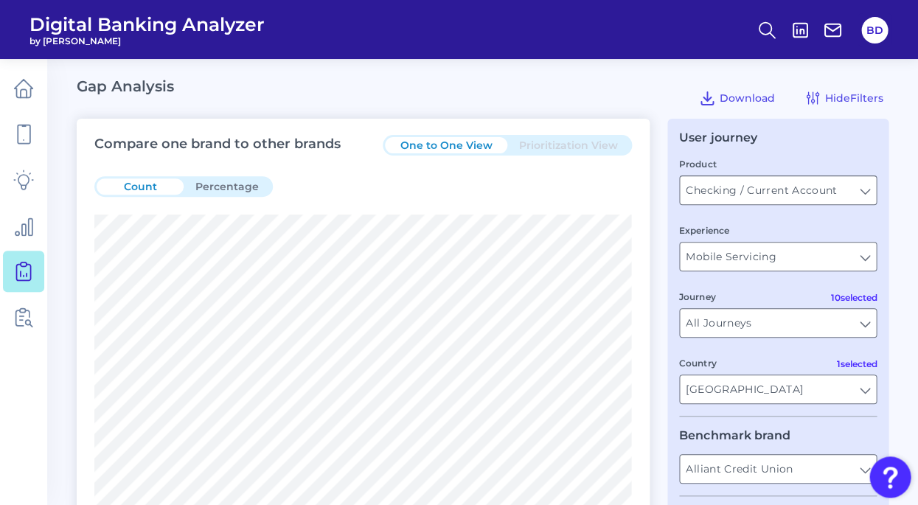
scroll to position [0, 0]
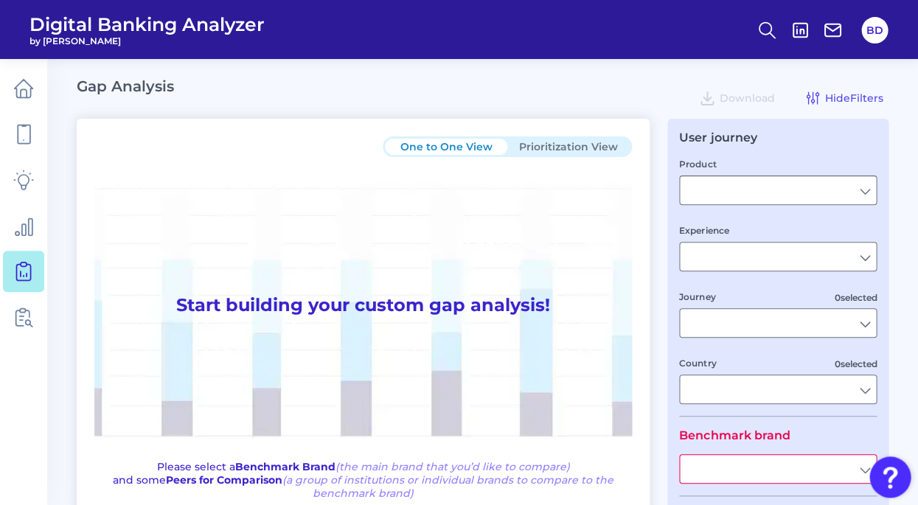
type input "Checking / Current Account"
type input "Mobile Servicing"
type input "Pre-Login Area, New Customer Onboarding, Login & Authentication, Accounts and t…"
type input "[GEOGRAPHIC_DATA]"
type input "All Select individual brands"
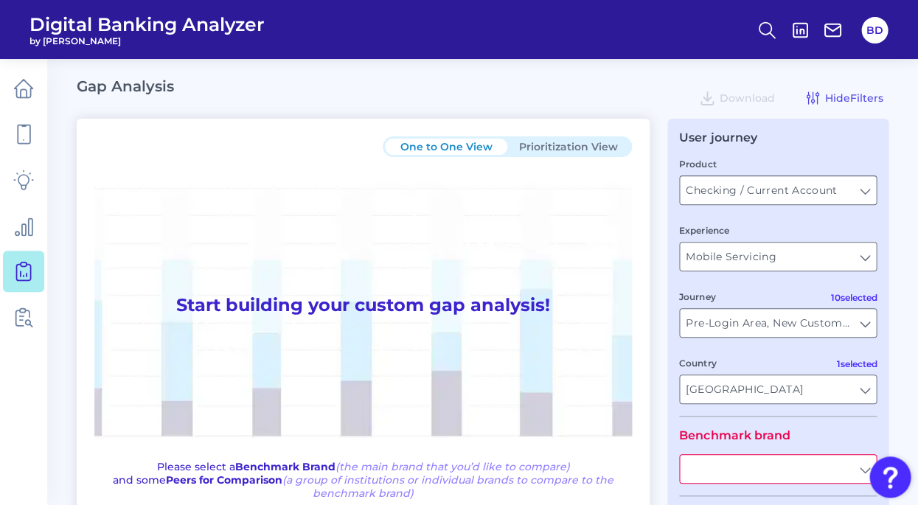
type input "All Journeys"
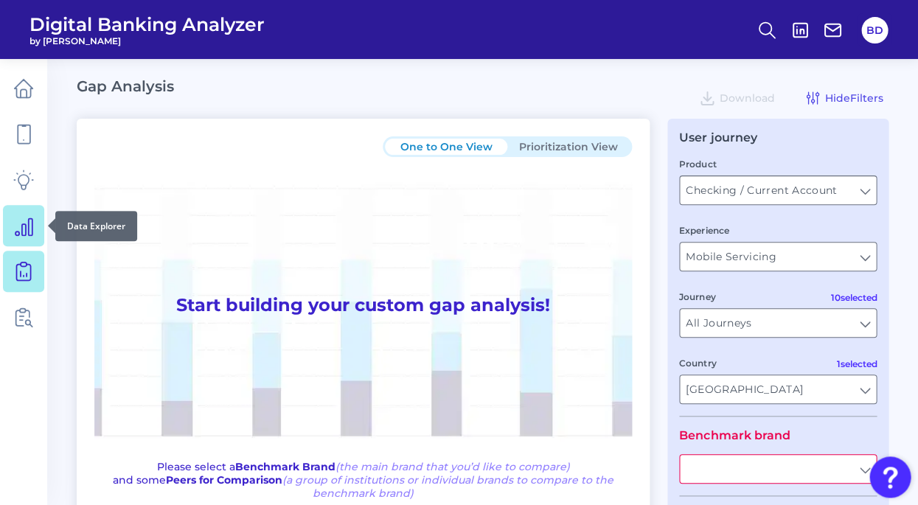
click at [27, 231] on icon at bounding box center [23, 225] width 21 height 21
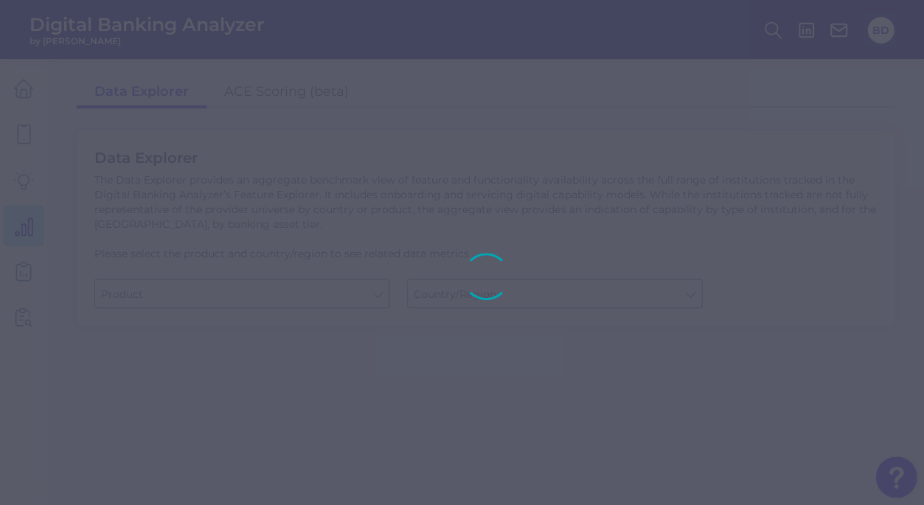
type input "Business Bank Account"
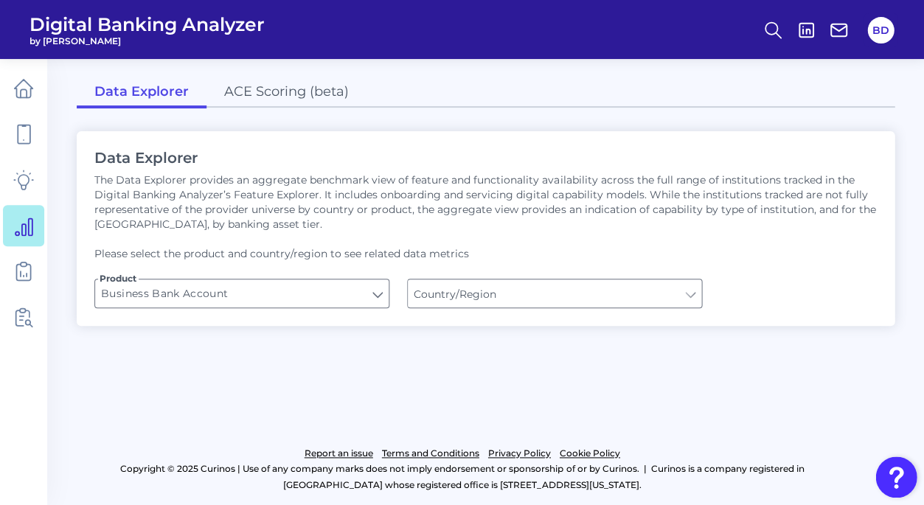
type input "[GEOGRAPHIC_DATA]"
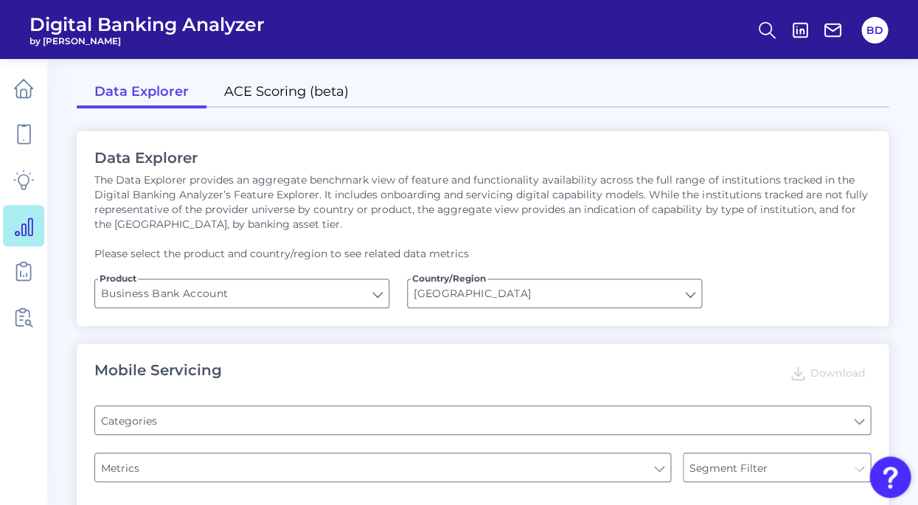
type input "Type of Institution"
type input "Pre-login Features"
type input "Login"
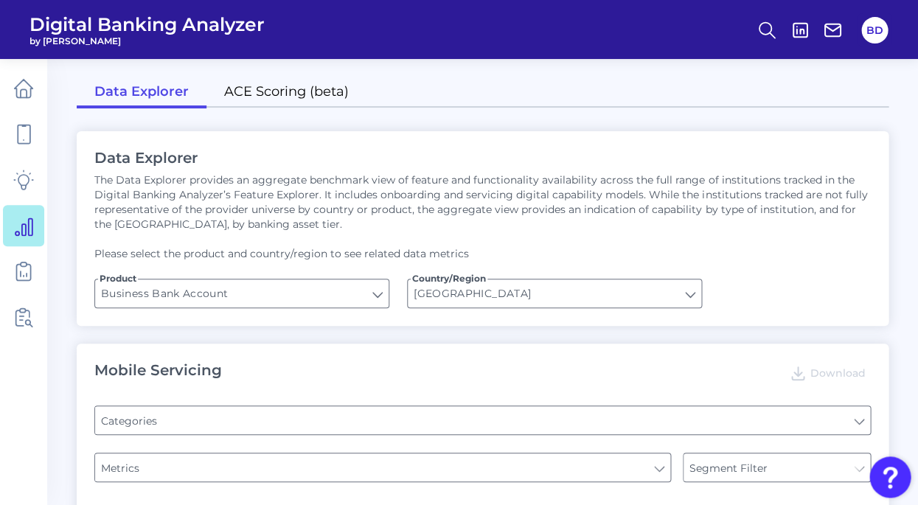
type input "Can you apply for the PRODUCT as a new to brand customer on ANY digital channel?"
type input "Upon opening the app are users immediately prompted to use Touch/Face ID to log…"
click at [294, 87] on link "ACE Scoring (beta)" at bounding box center [286, 92] width 160 height 31
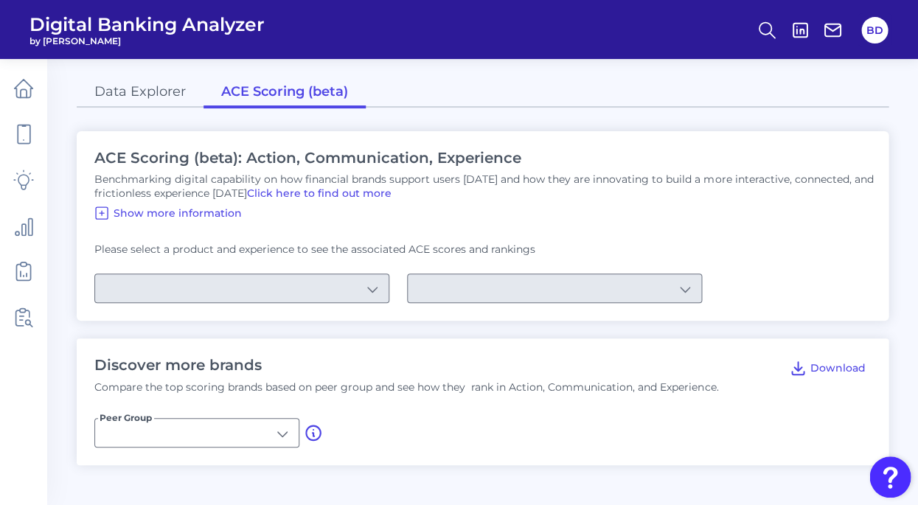
type input "U.S. Brands"
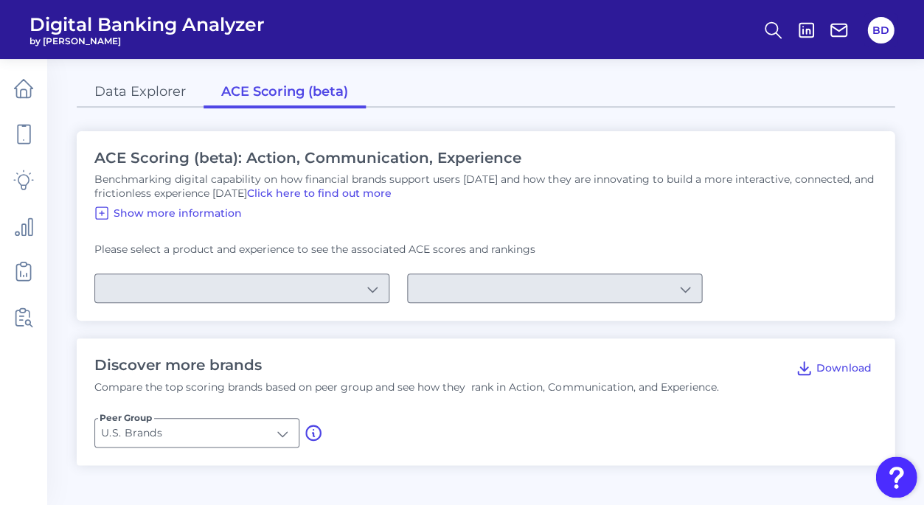
type input "Checking / Current Account"
type input "Mobile Servicing"
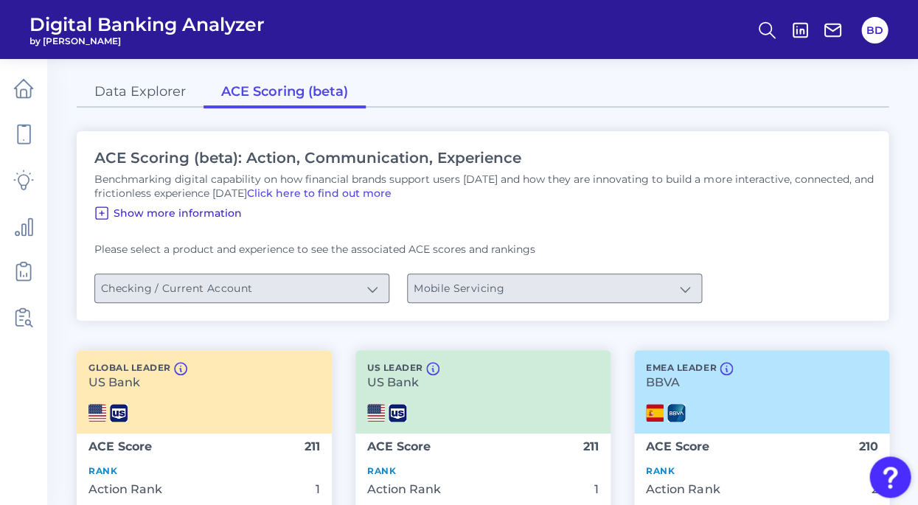
click at [105, 212] on icon at bounding box center [102, 213] width 18 height 18
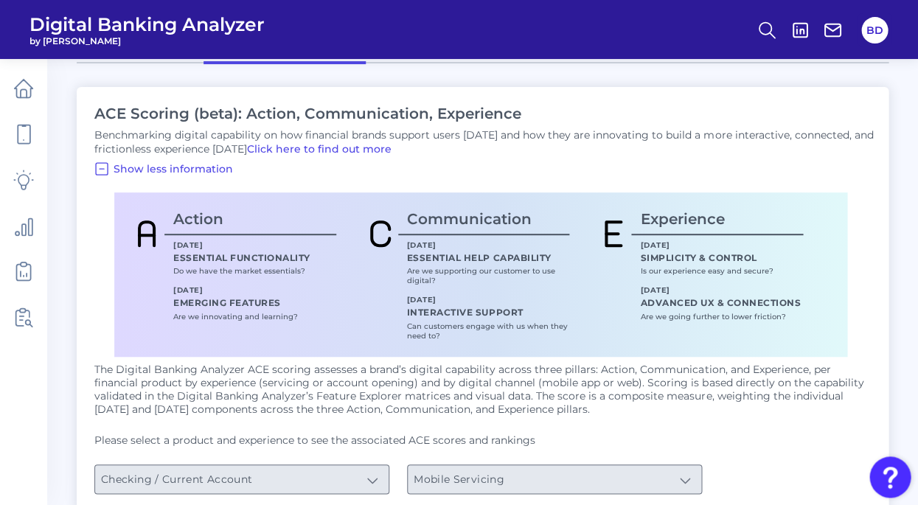
scroll to position [48, 0]
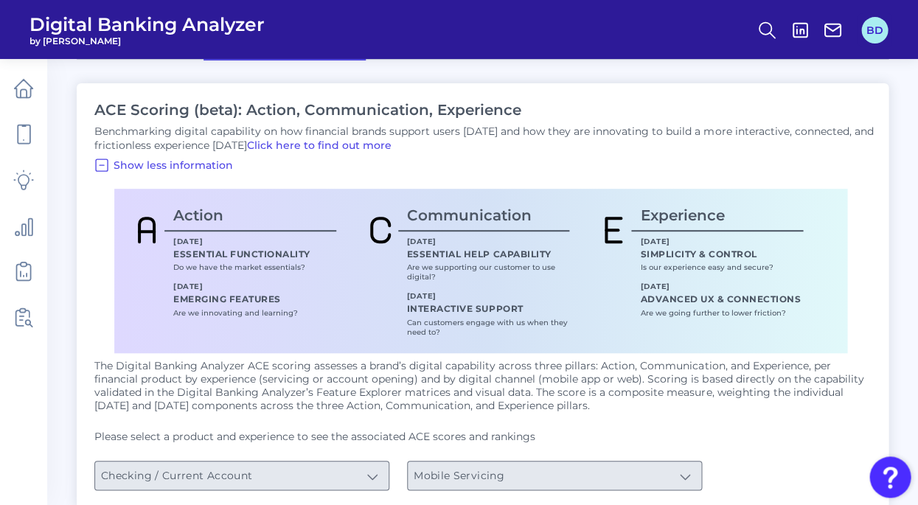
click at [875, 32] on button "BD" at bounding box center [874, 30] width 27 height 27
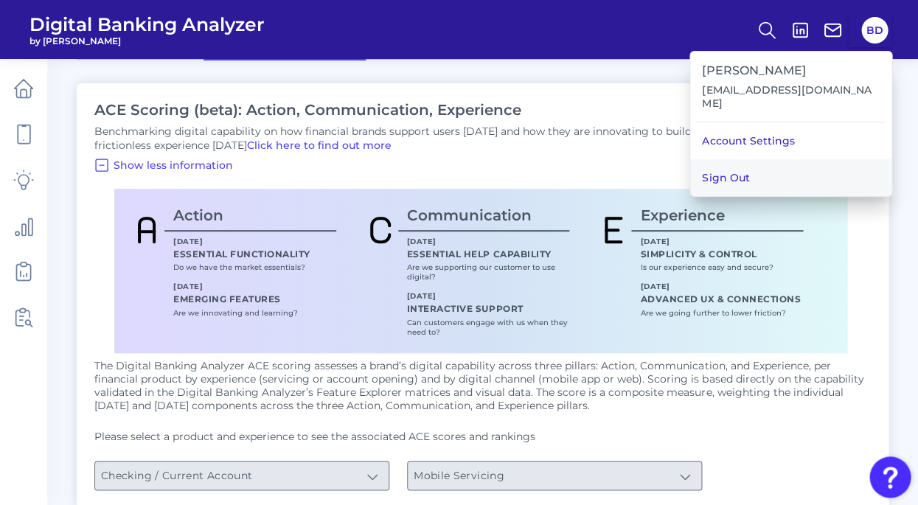
click at [813, 168] on button "Sign Out" at bounding box center [790, 177] width 201 height 37
